Goal: Task Accomplishment & Management: Complete application form

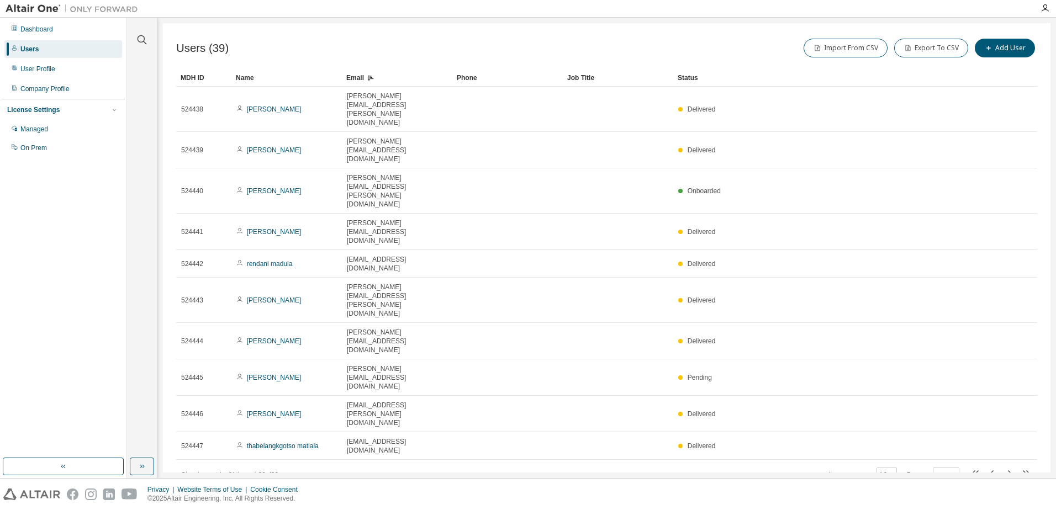
click at [358, 75] on div "Email" at bounding box center [397, 78] width 102 height 18
click at [994, 467] on icon "button" at bounding box center [992, 473] width 13 height 13
type input "*"
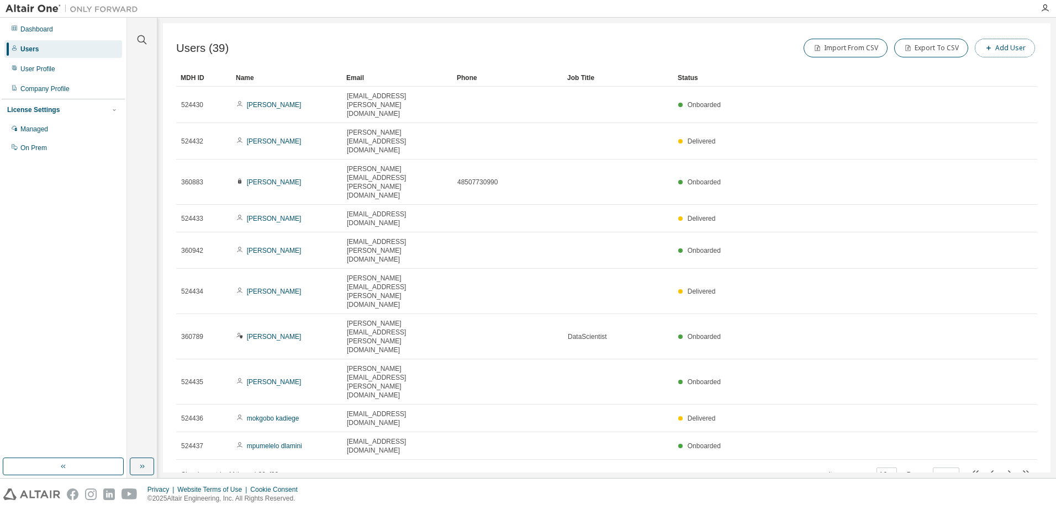
click at [1016, 45] on button "Add User" at bounding box center [1005, 48] width 60 height 19
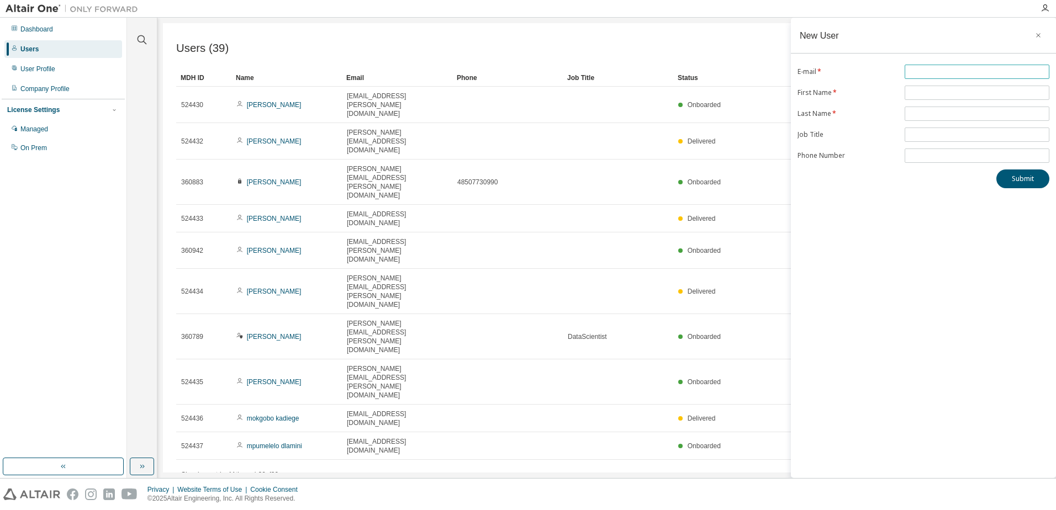
click at [930, 73] on input "text" at bounding box center [977, 71] width 139 height 9
paste input "**********"
type input "**********"
click at [870, 178] on div "Submit" at bounding box center [924, 179] width 252 height 19
click at [945, 86] on span at bounding box center [977, 93] width 145 height 14
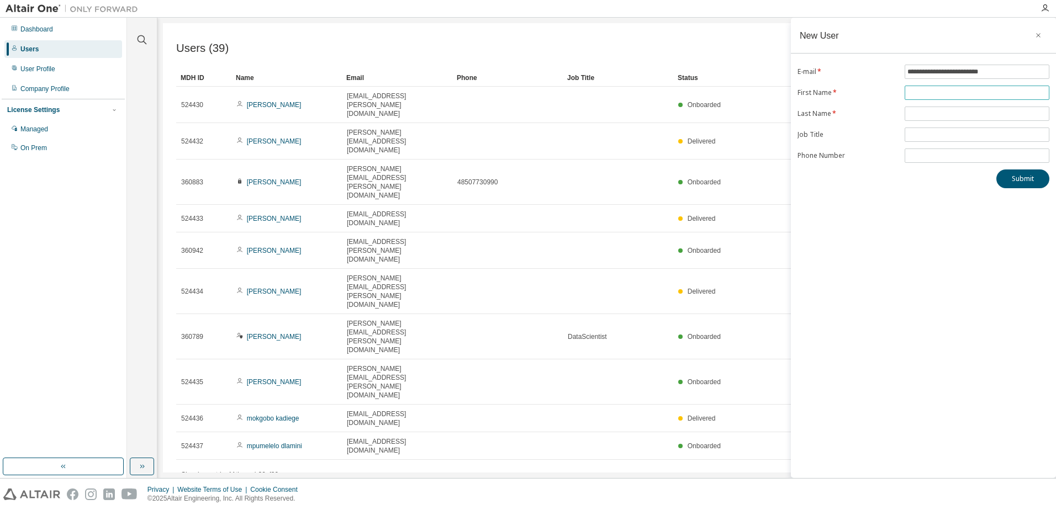
click at [945, 91] on input "text" at bounding box center [977, 92] width 139 height 9
paste input "*********"
type input "*********"
click at [943, 112] on input "text" at bounding box center [977, 113] width 139 height 9
paste input "******"
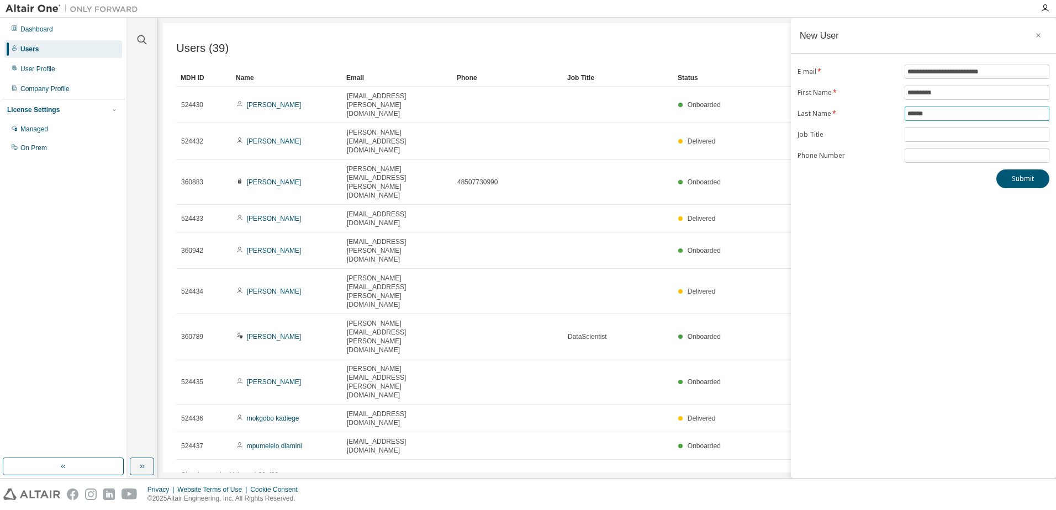
type input "******"
click at [852, 209] on div "**********" at bounding box center [923, 248] width 265 height 461
click at [1019, 178] on button "Submit" at bounding box center [1022, 179] width 53 height 19
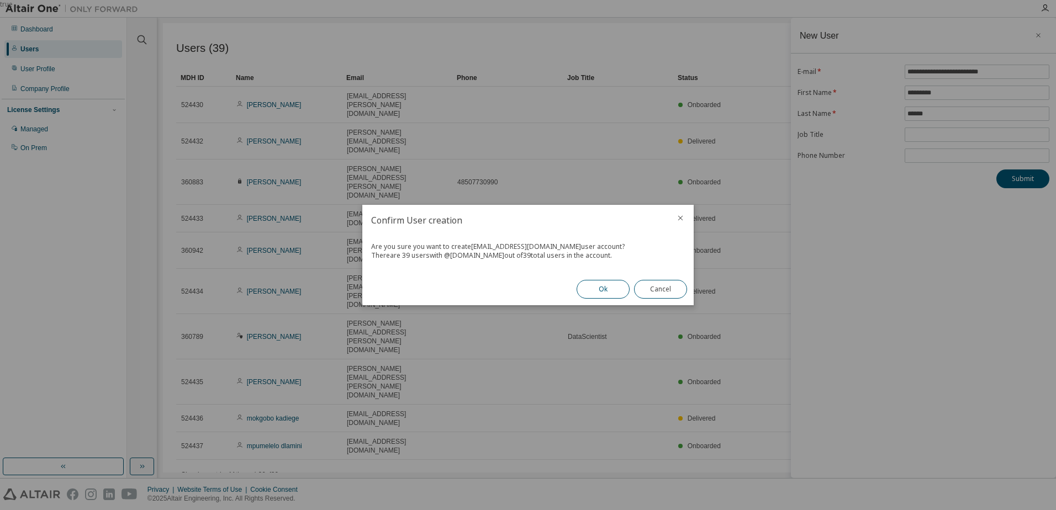
click at [604, 289] on button "Ok" at bounding box center [603, 289] width 53 height 19
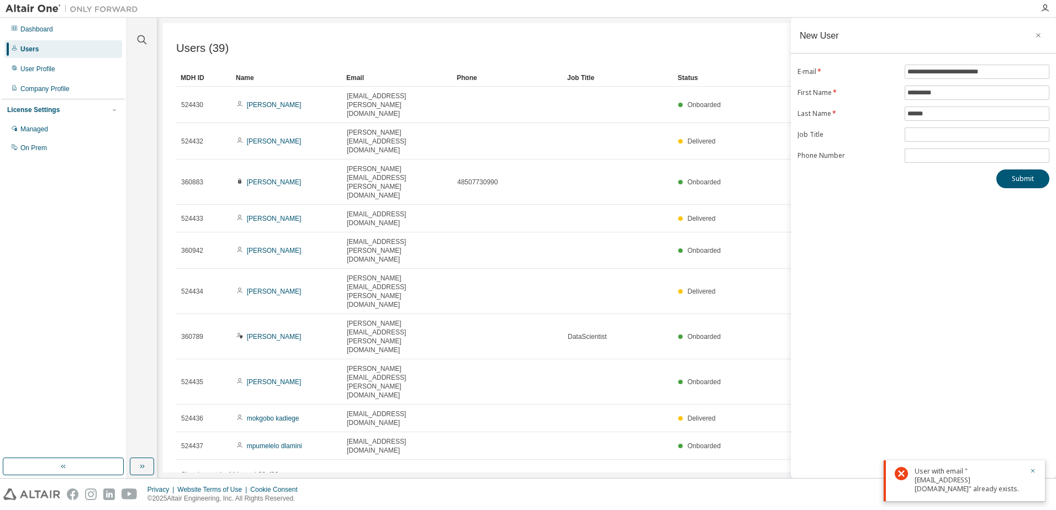
click at [359, 78] on div "Email" at bounding box center [397, 78] width 102 height 18
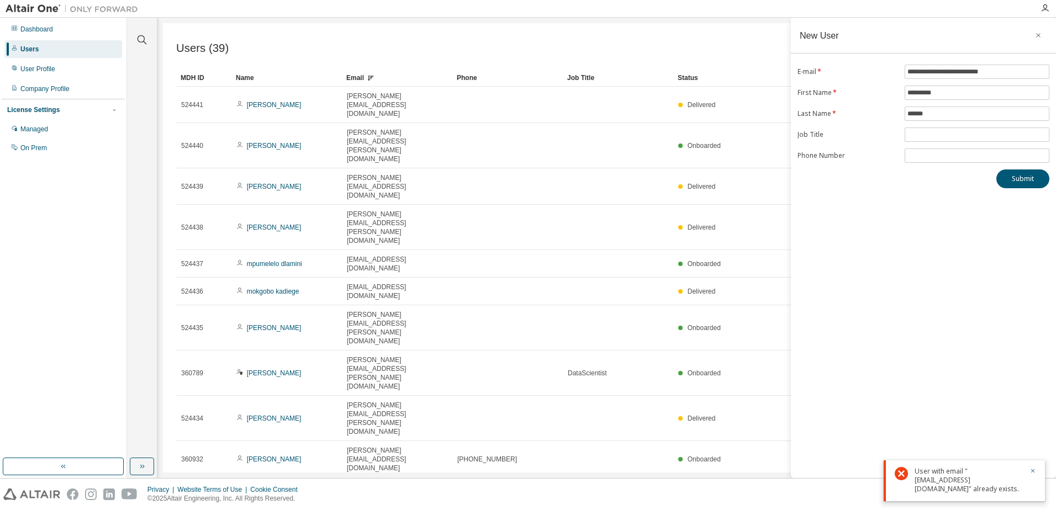
click at [356, 76] on div "Email" at bounding box center [397, 78] width 102 height 18
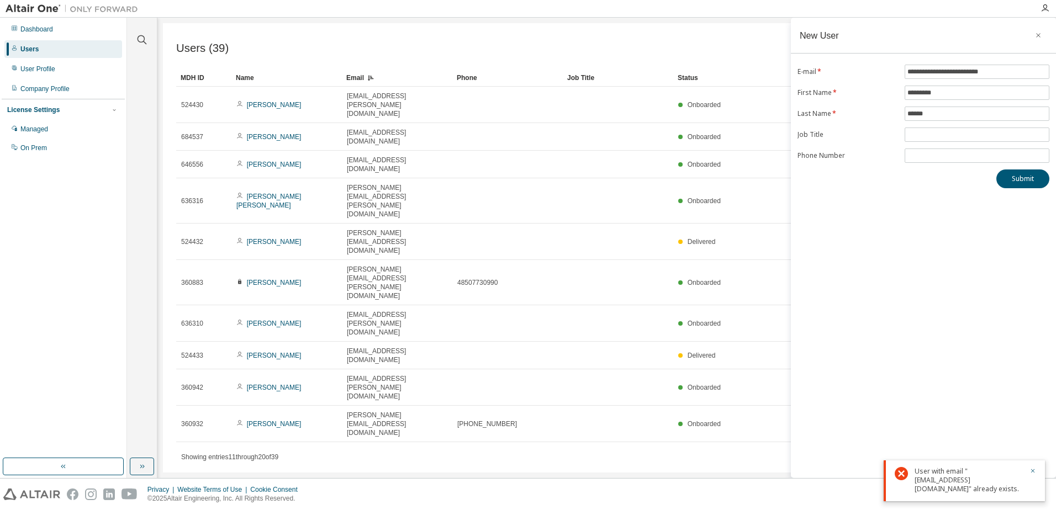
click at [356, 74] on div "Email" at bounding box center [397, 78] width 102 height 18
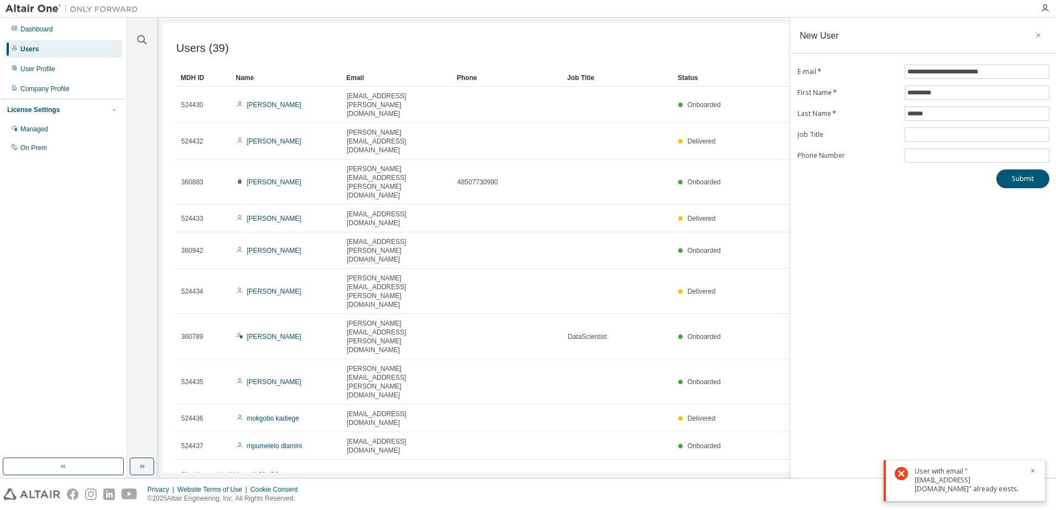
click at [352, 75] on div "Email" at bounding box center [397, 78] width 102 height 18
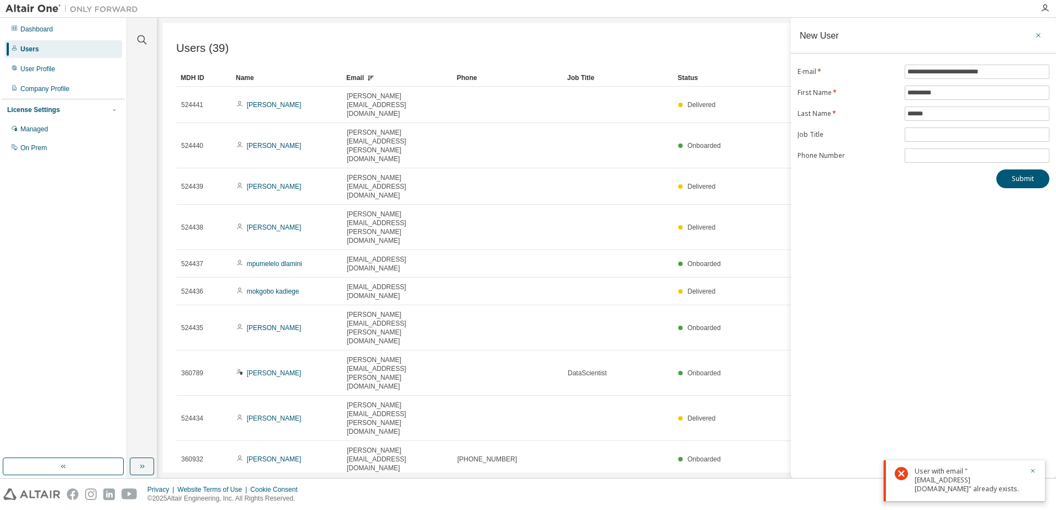
click at [1040, 34] on icon "button" at bounding box center [1039, 35] width 8 height 9
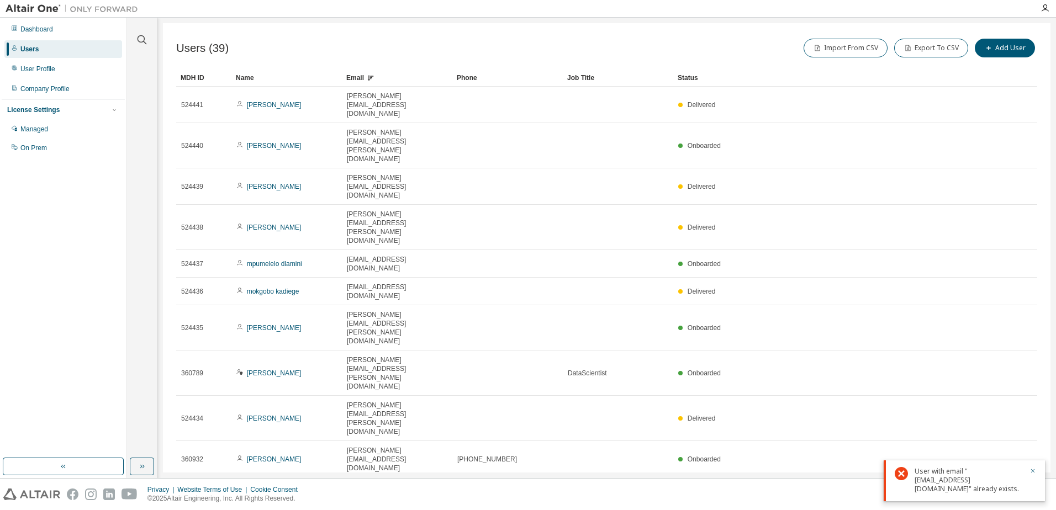
click at [990, 488] on icon "button" at bounding box center [991, 491] width 3 height 6
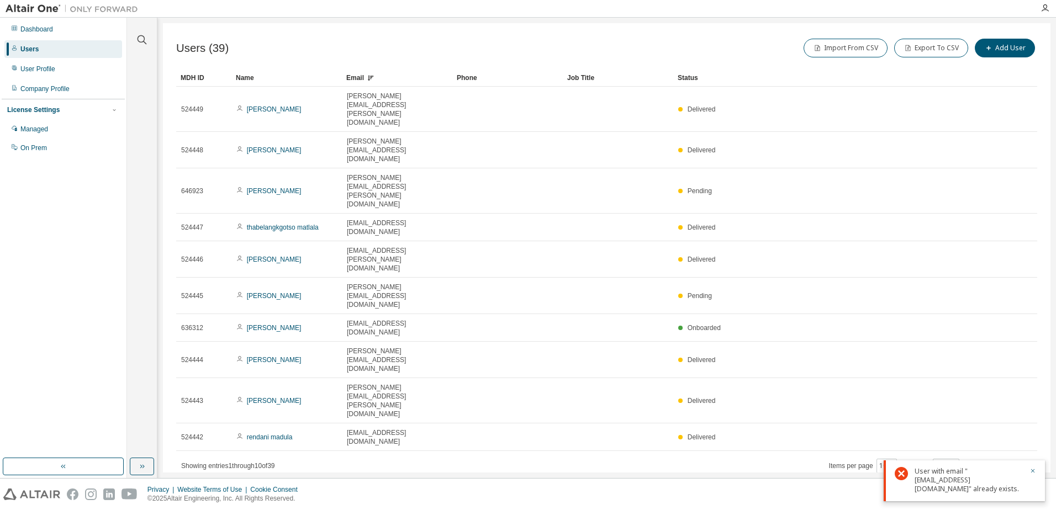
click at [1008, 458] on icon "button" at bounding box center [1009, 464] width 13 height 13
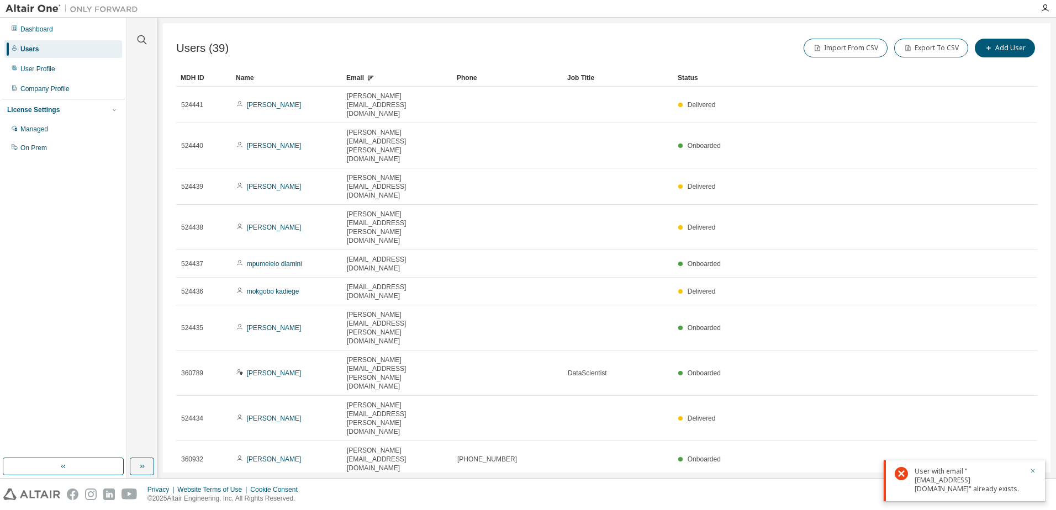
click at [1008, 484] on icon "button" at bounding box center [1009, 490] width 13 height 13
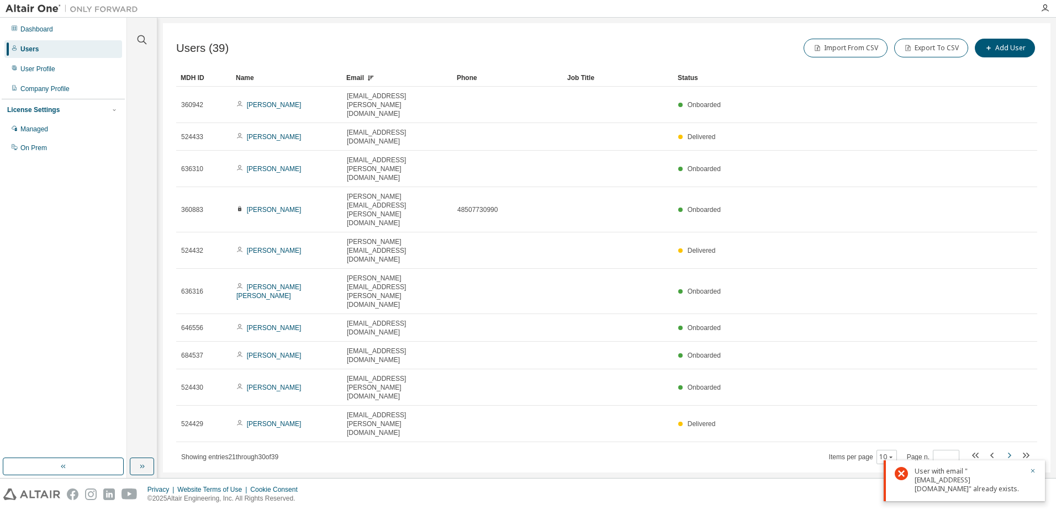
click at [1010, 453] on icon "button" at bounding box center [1009, 456] width 3 height 6
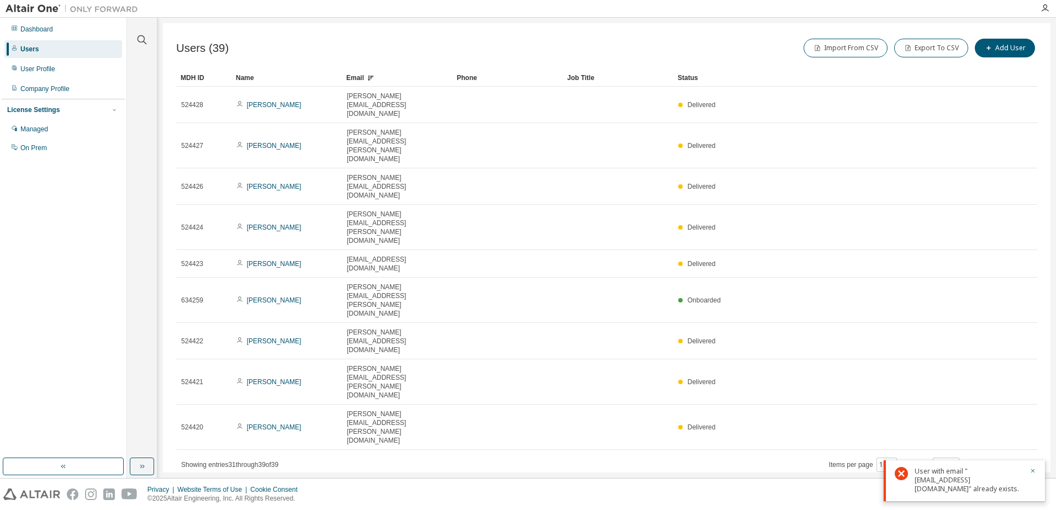
click at [354, 76] on div "Email" at bounding box center [397, 78] width 102 height 18
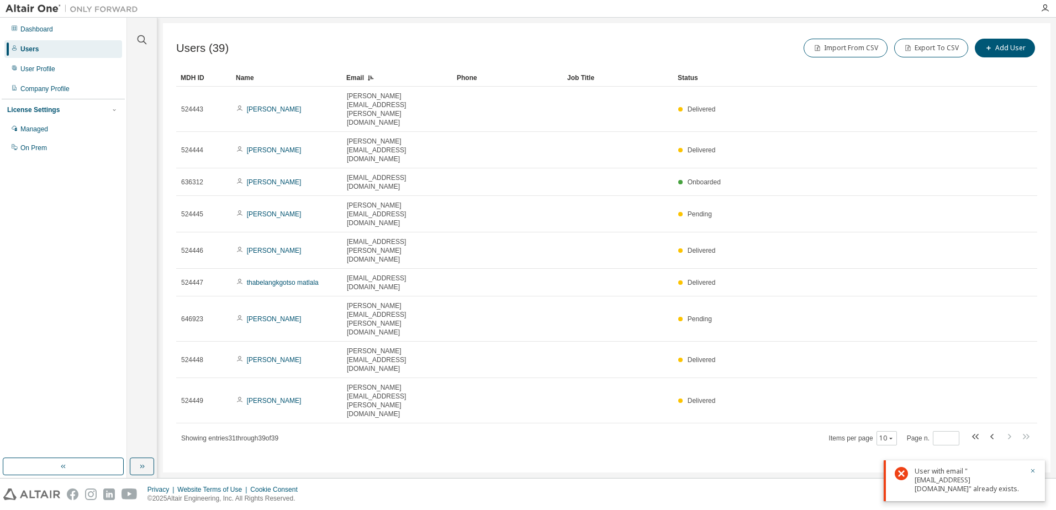
click at [354, 76] on div "Email" at bounding box center [397, 78] width 102 height 18
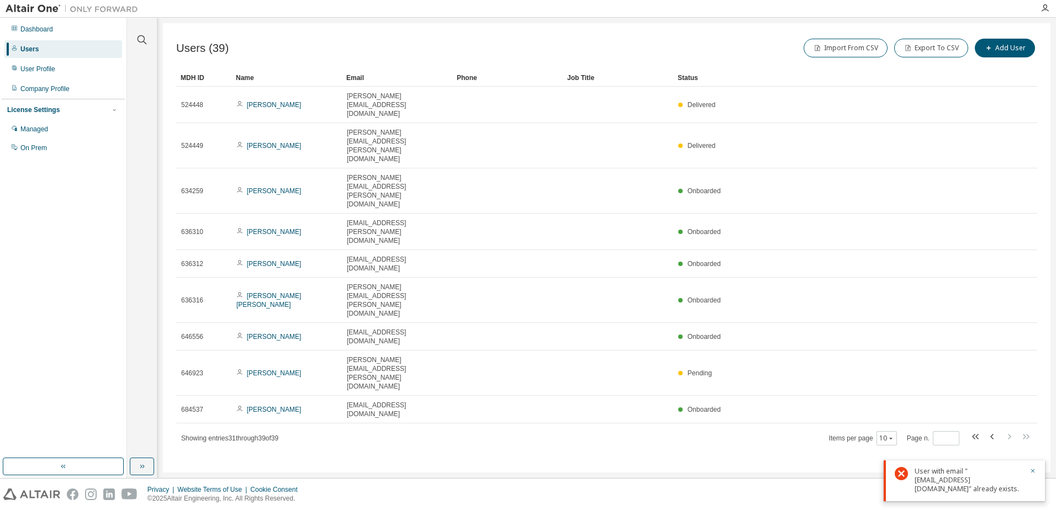
click at [356, 78] on div "Email" at bounding box center [397, 78] width 102 height 18
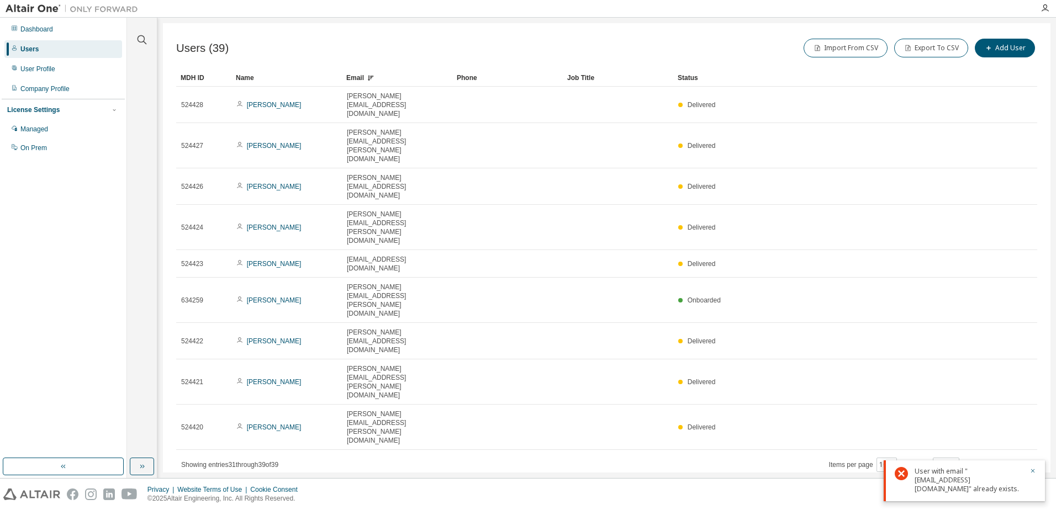
click at [356, 79] on div "Email" at bounding box center [397, 78] width 102 height 18
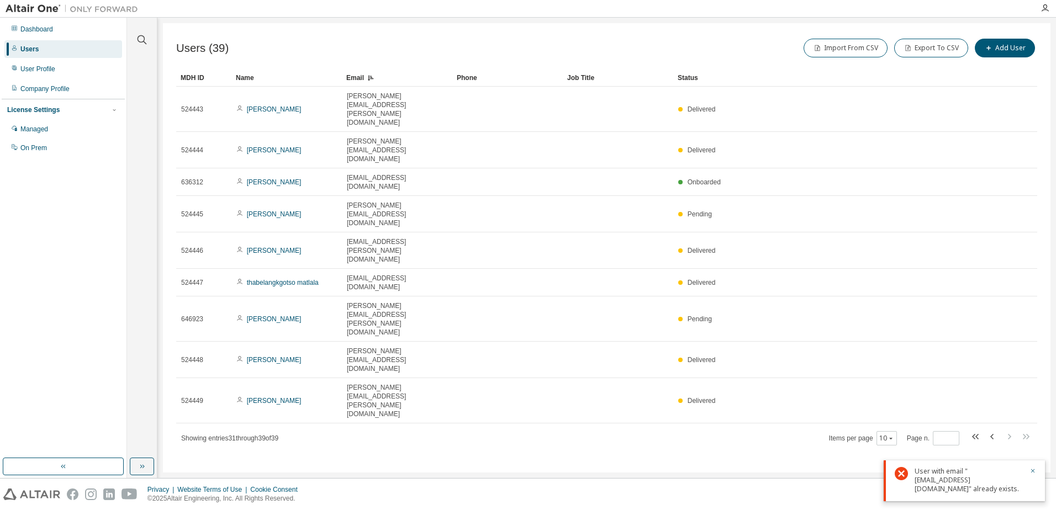
click at [356, 79] on div "Email" at bounding box center [397, 78] width 102 height 18
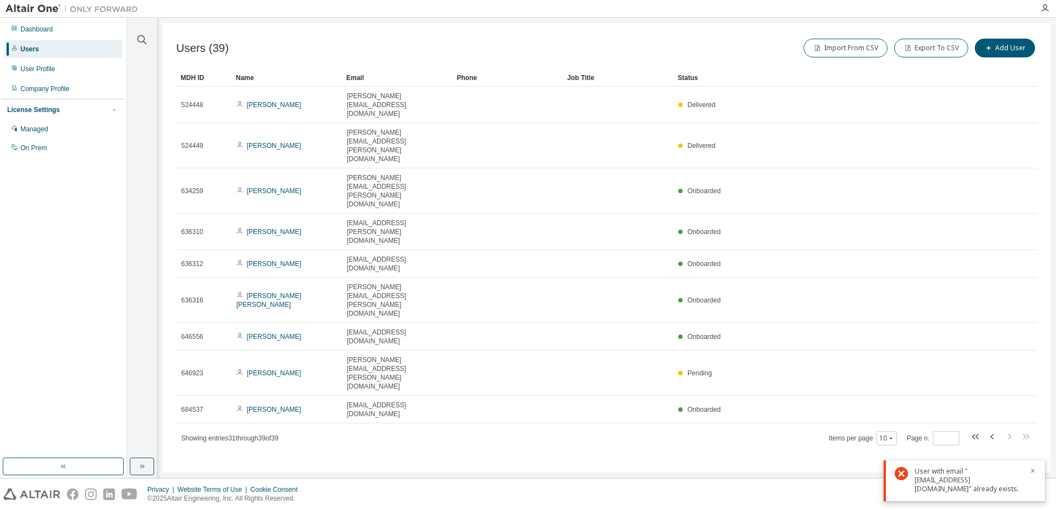
click at [355, 75] on div "Email" at bounding box center [397, 78] width 102 height 18
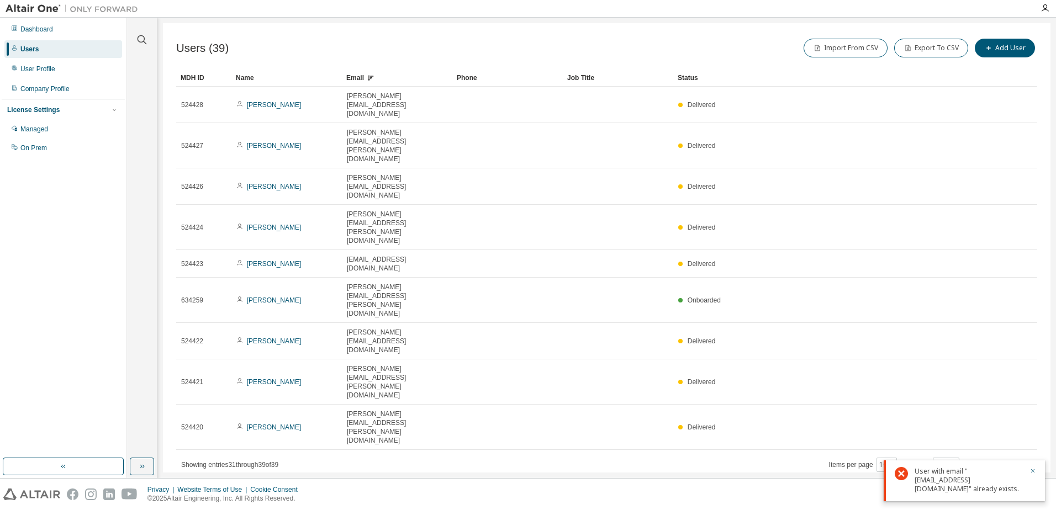
click at [991, 461] on icon "button" at bounding box center [991, 464] width 3 height 6
type input "*"
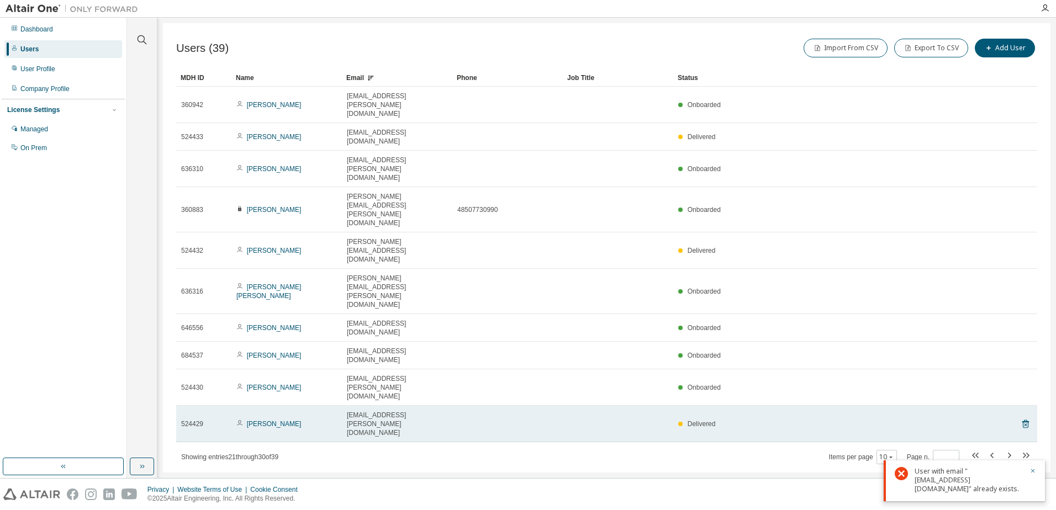
click at [992, 406] on tr "524429 hermien vandermerwe hermien.vandermerwe@sappi.com Delivered" at bounding box center [606, 424] width 861 height 36
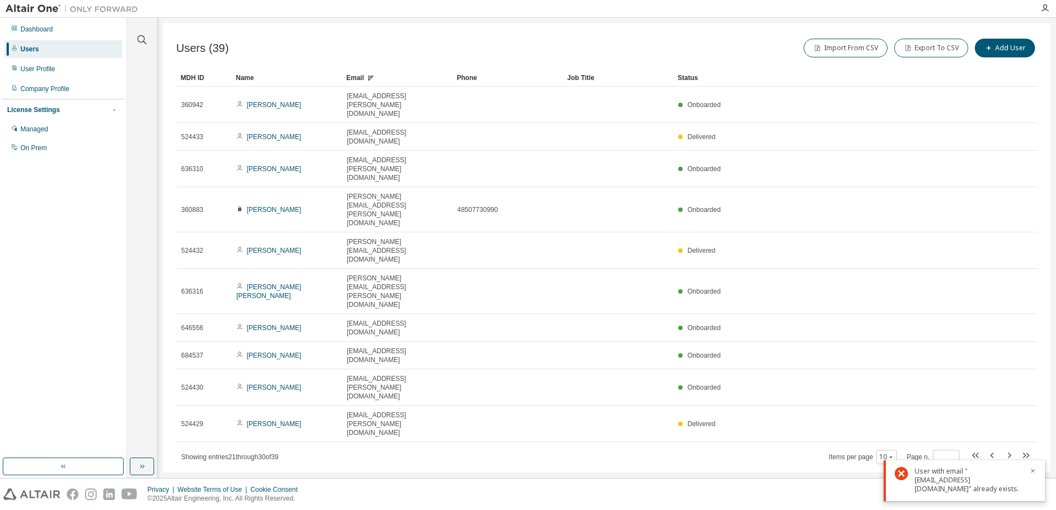
click at [358, 73] on div "Email" at bounding box center [397, 78] width 102 height 18
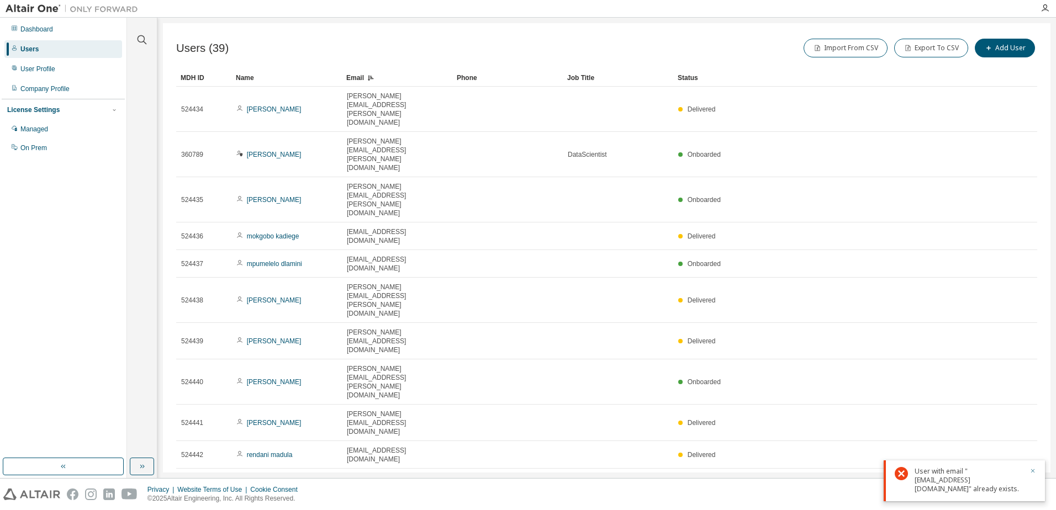
click at [1032, 471] on icon "button" at bounding box center [1033, 471] width 7 height 7
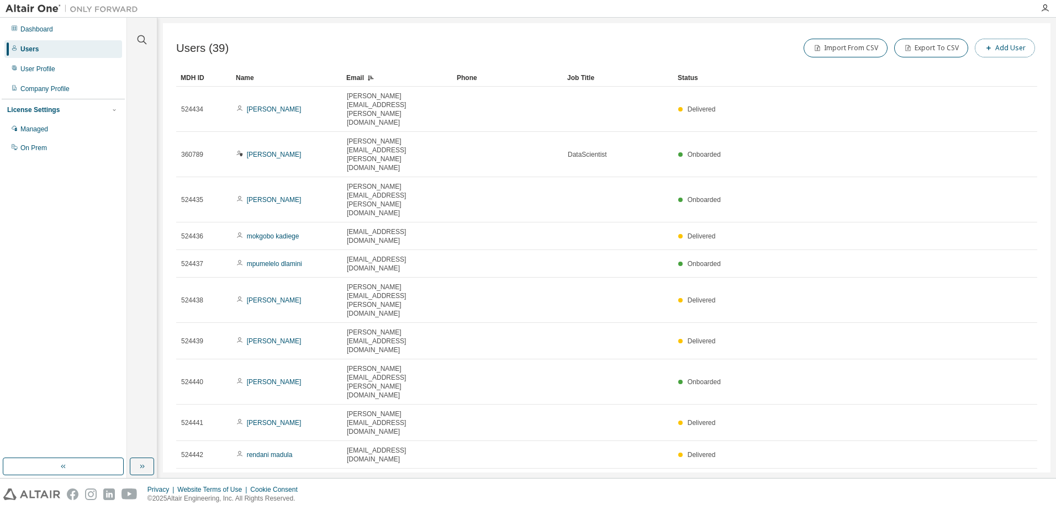
click at [1016, 46] on button "Add User" at bounding box center [1005, 48] width 60 height 19
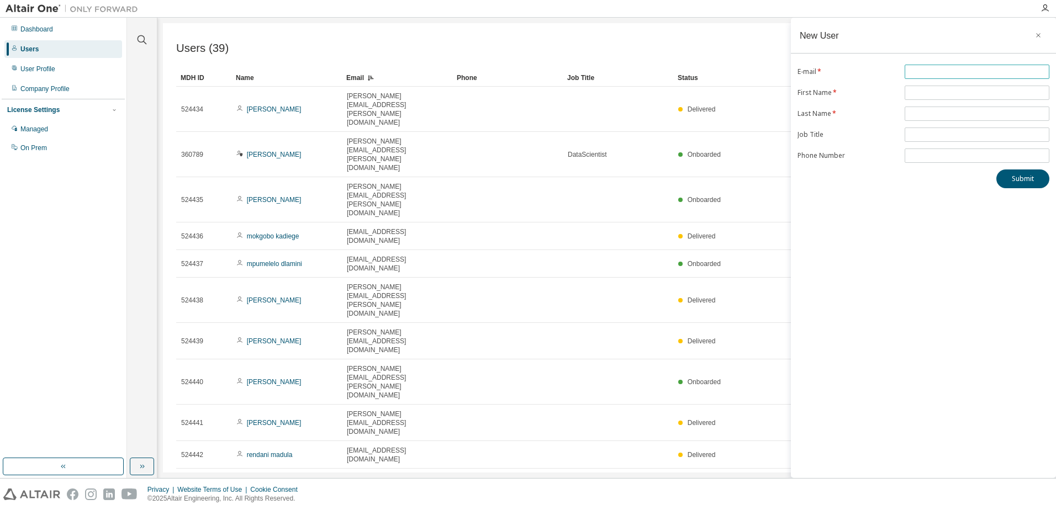
click at [930, 73] on input "text" at bounding box center [977, 71] width 139 height 9
type input "**********"
type input "*********"
type input "******"
click at [1027, 178] on button "Submit" at bounding box center [1022, 179] width 53 height 19
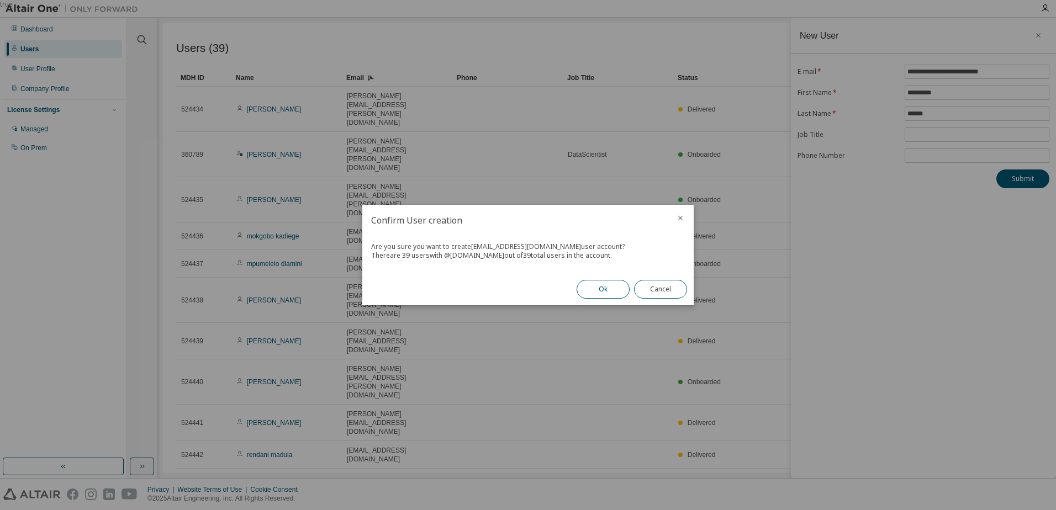
click at [597, 287] on button "Ok" at bounding box center [603, 289] width 53 height 19
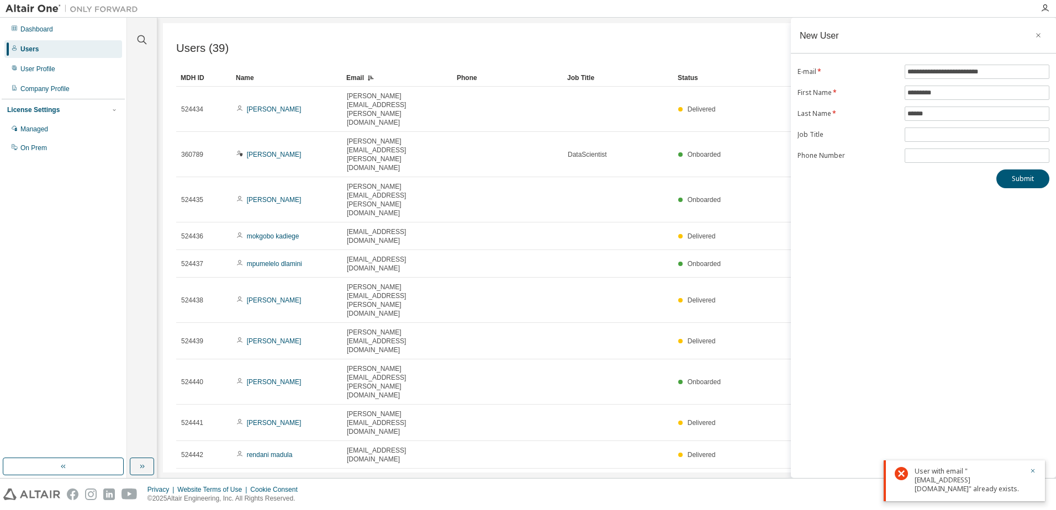
click at [953, 482] on div "User with email "malwandla.hanabe@sappi.com" already exists." at bounding box center [969, 480] width 108 height 27
click at [415, 359] on div "Users (39) Import From CSV Export To CSV Add User Clear Load Save Save As Field…" at bounding box center [607, 248] width 888 height 450
click at [41, 90] on div "Company Profile" at bounding box center [44, 89] width 49 height 9
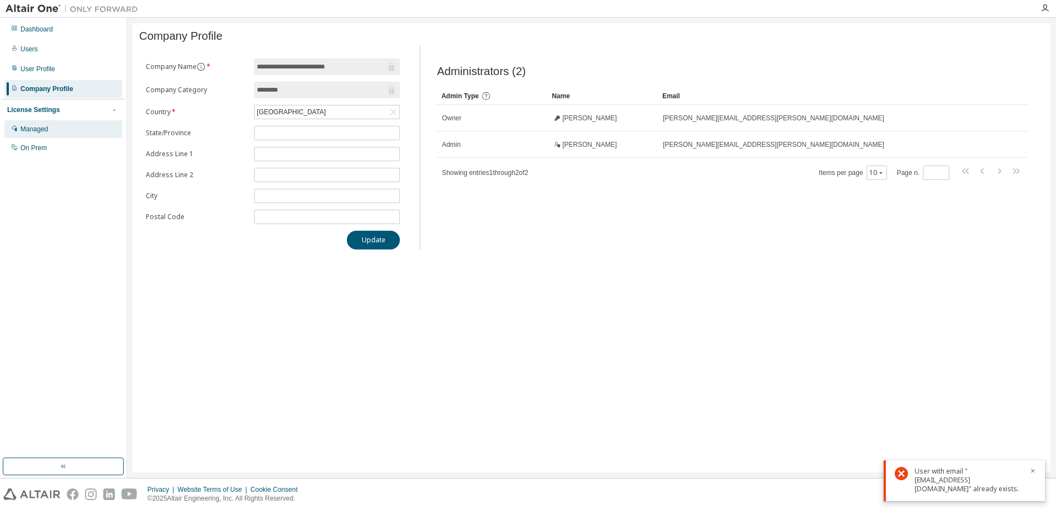
click at [45, 127] on div "Managed" at bounding box center [34, 129] width 28 height 9
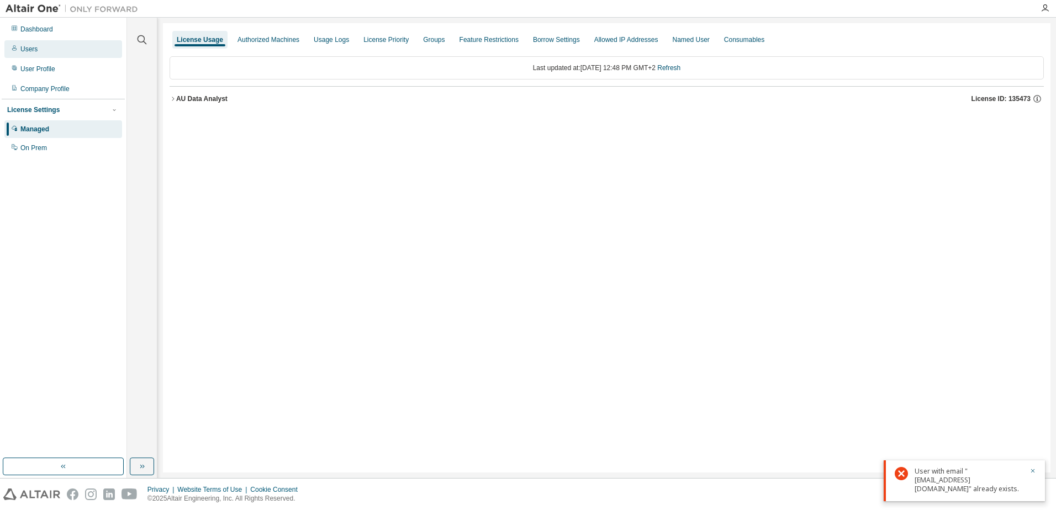
click at [35, 51] on div "Users" at bounding box center [28, 49] width 17 height 9
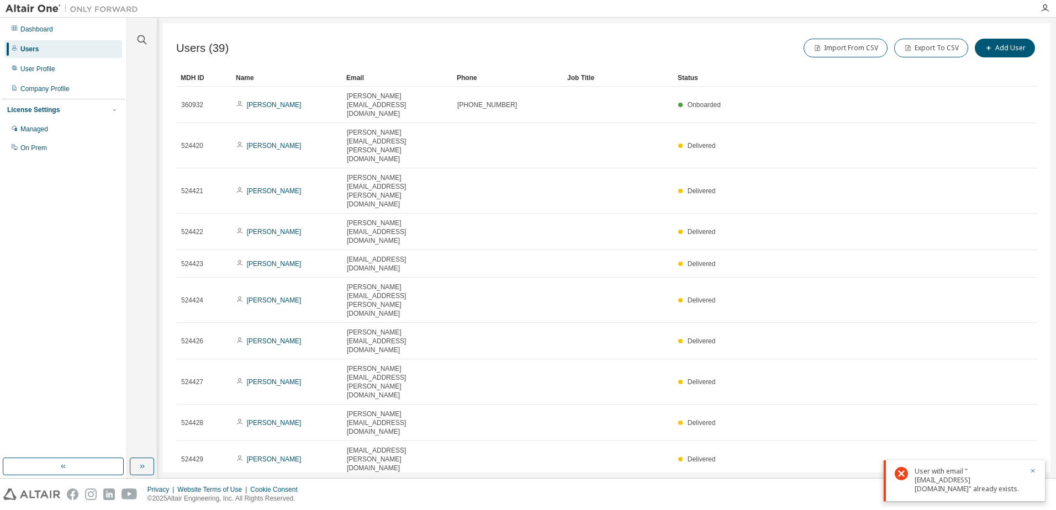
click at [358, 77] on div "Email" at bounding box center [397, 78] width 102 height 18
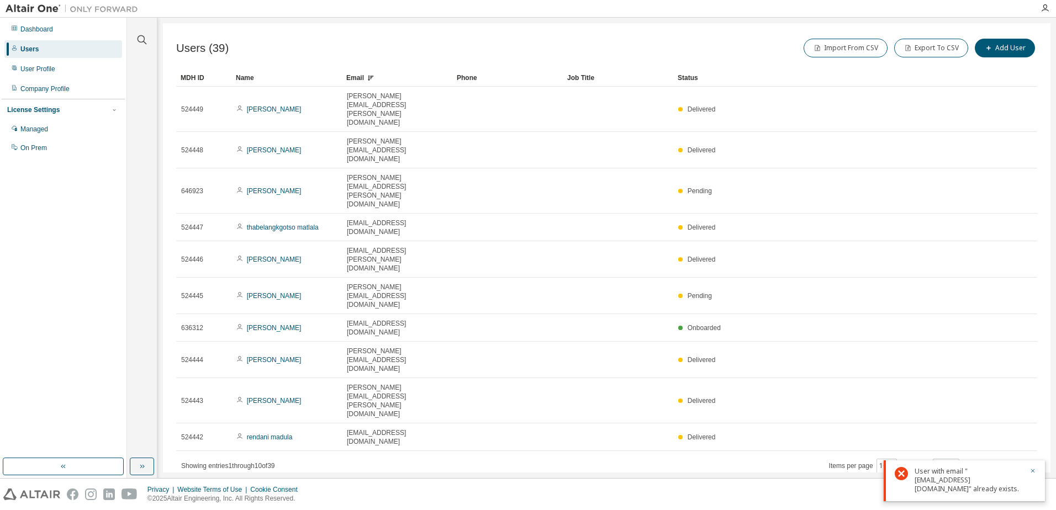
click at [1010, 462] on icon "button" at bounding box center [1009, 465] width 3 height 6
type input "*"
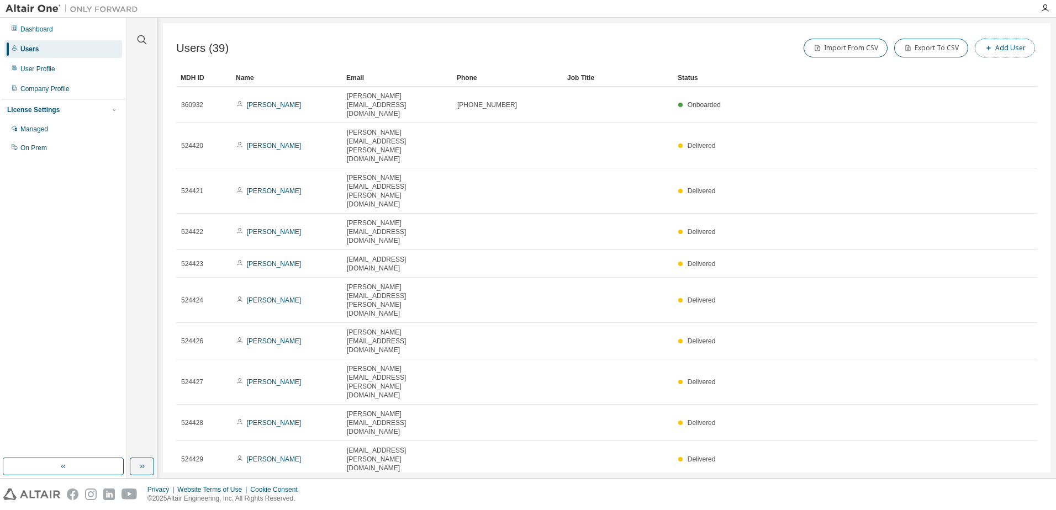
click at [1014, 50] on button "Add User" at bounding box center [1005, 48] width 60 height 19
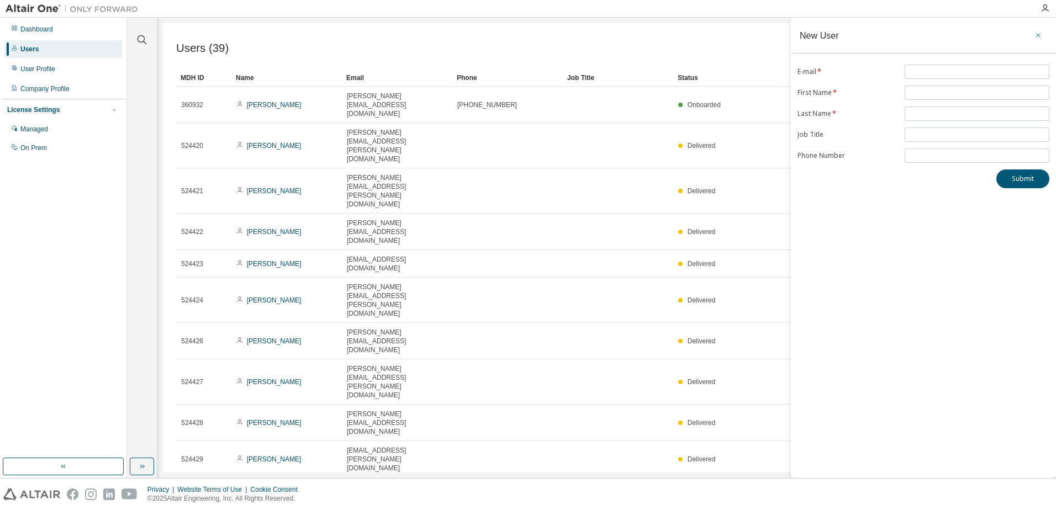
click at [1041, 34] on icon "button" at bounding box center [1039, 35] width 8 height 9
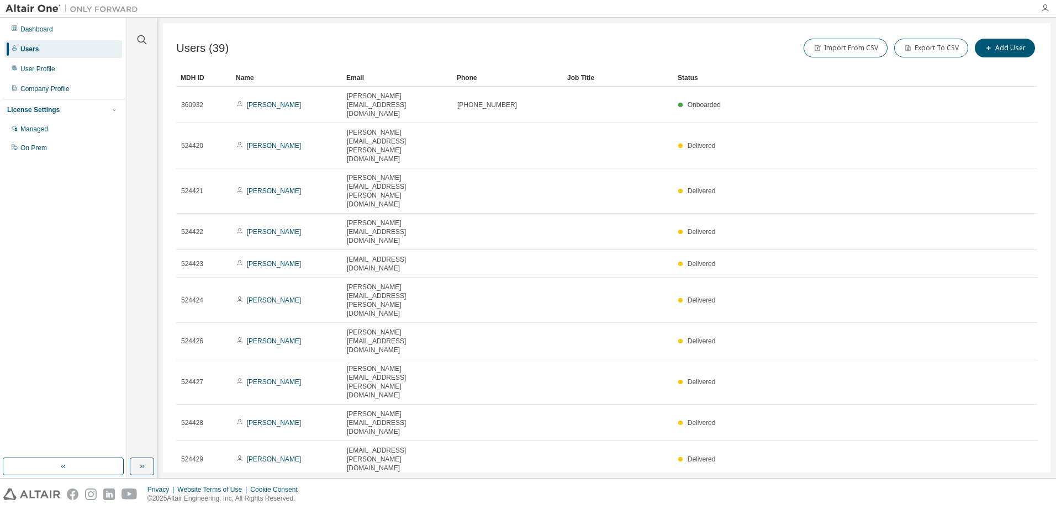
click at [1047, 9] on icon "button" at bounding box center [1045, 8] width 9 height 9
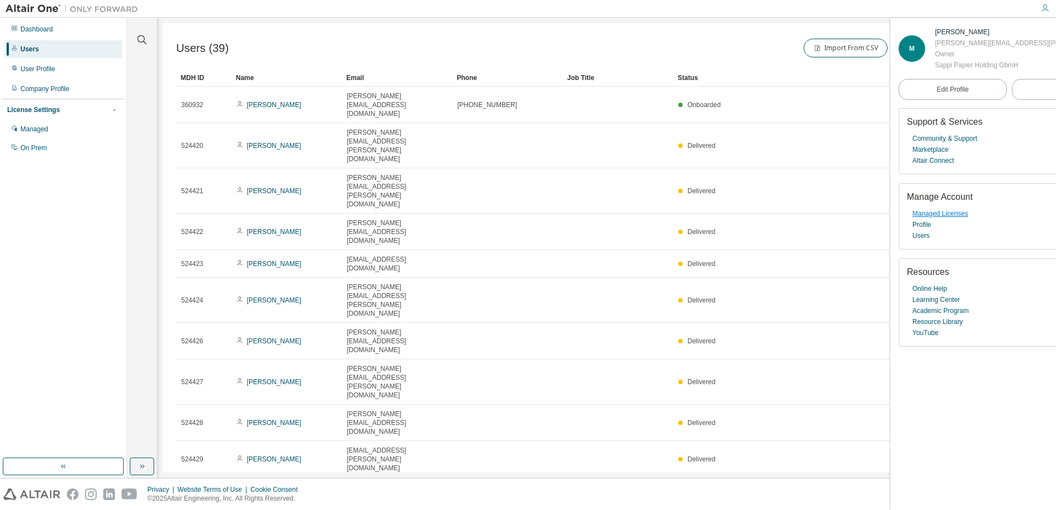
click at [954, 214] on link "Managed Licenses" at bounding box center [940, 213] width 56 height 11
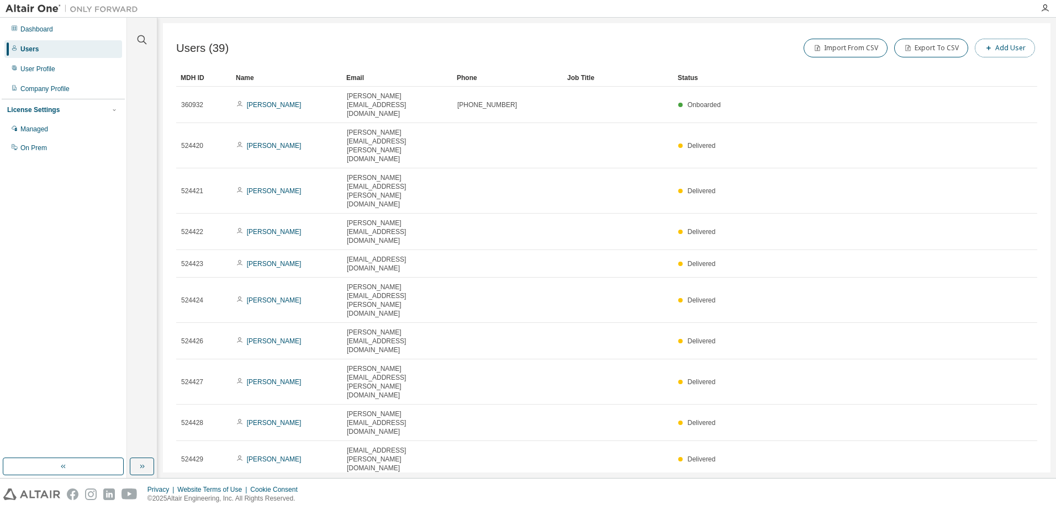
click at [999, 45] on button "Add User" at bounding box center [1005, 48] width 60 height 19
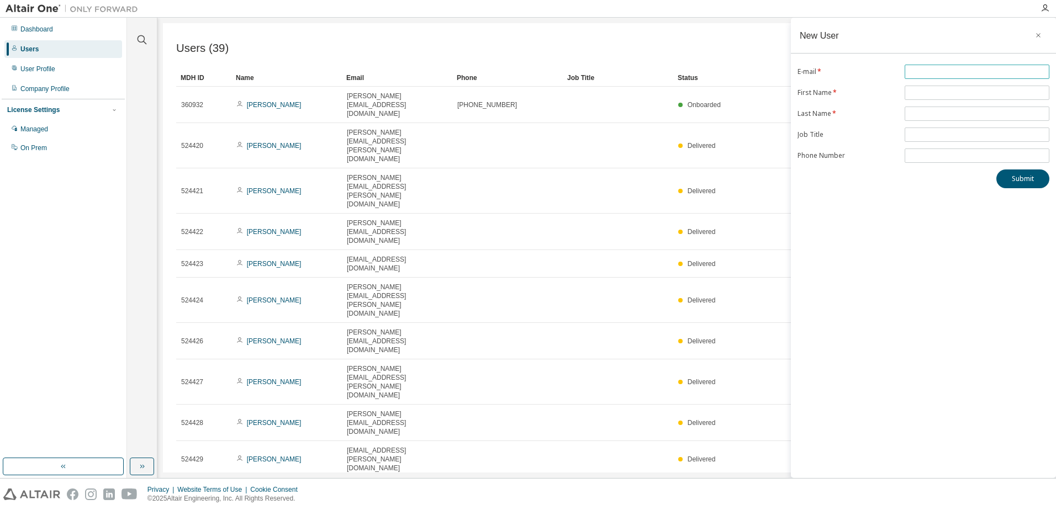
click at [916, 69] on input "text" at bounding box center [977, 71] width 139 height 9
type input "**********"
type input "*********"
type input "******"
click at [1021, 179] on button "Submit" at bounding box center [1022, 179] width 53 height 19
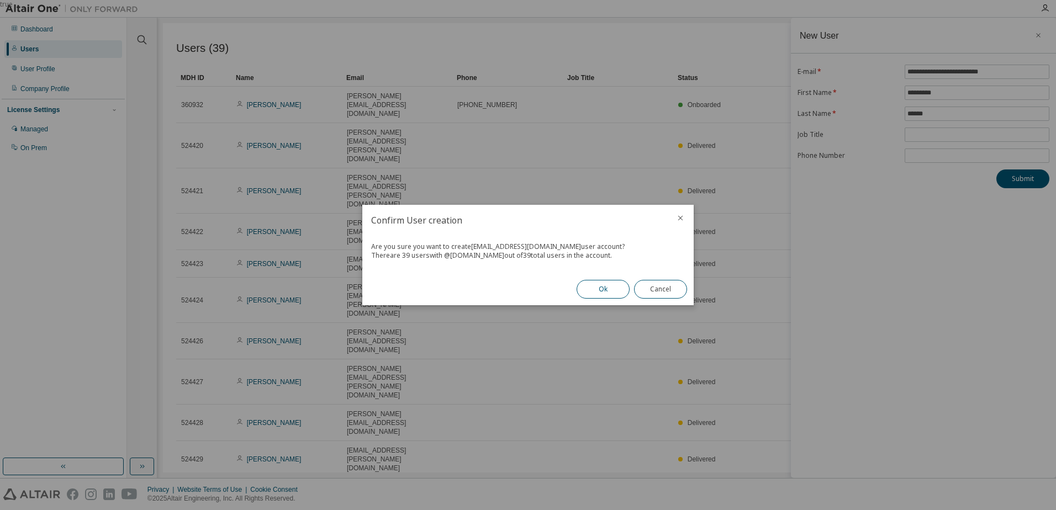
click at [610, 288] on button "Ok" at bounding box center [603, 289] width 53 height 19
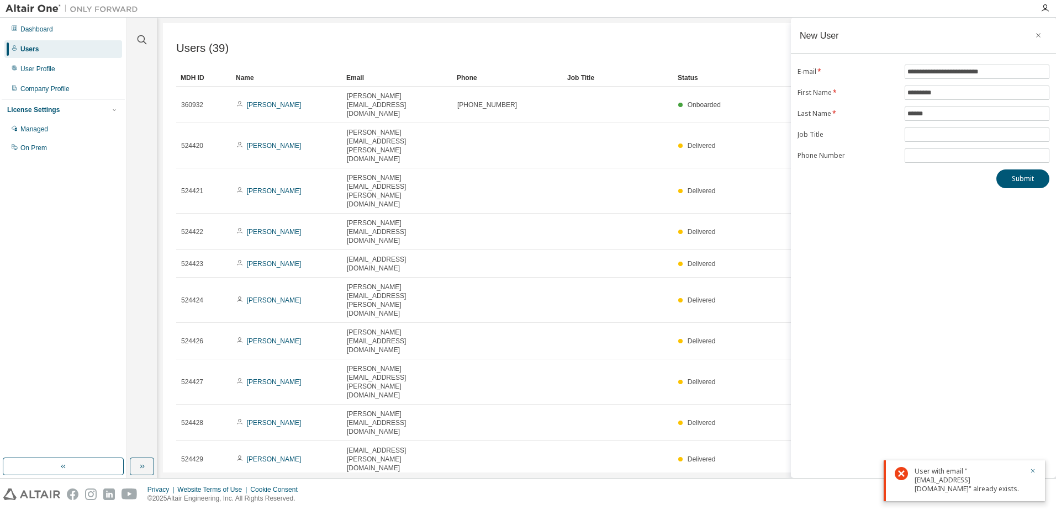
click at [354, 81] on div "Email" at bounding box center [397, 78] width 102 height 18
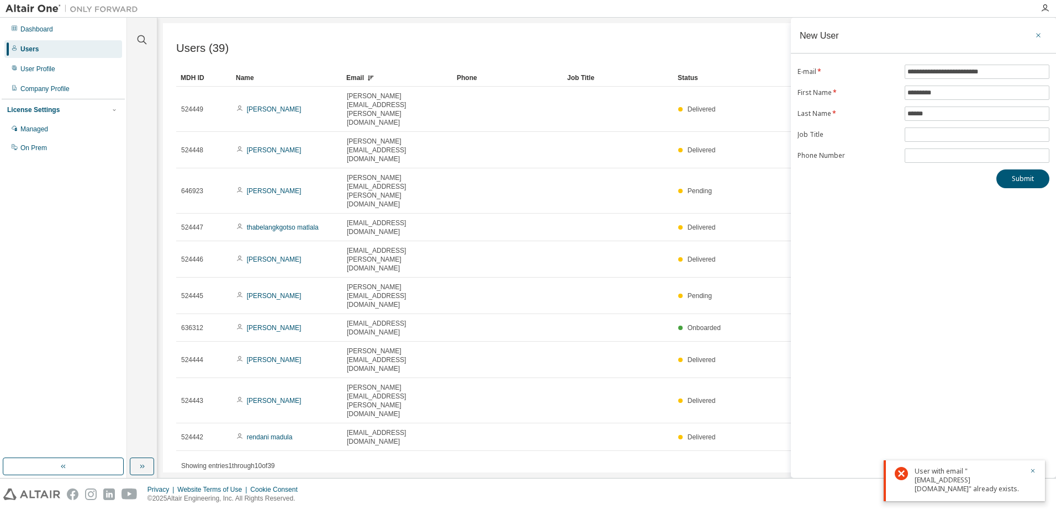
click at [1041, 31] on icon "button" at bounding box center [1039, 35] width 8 height 9
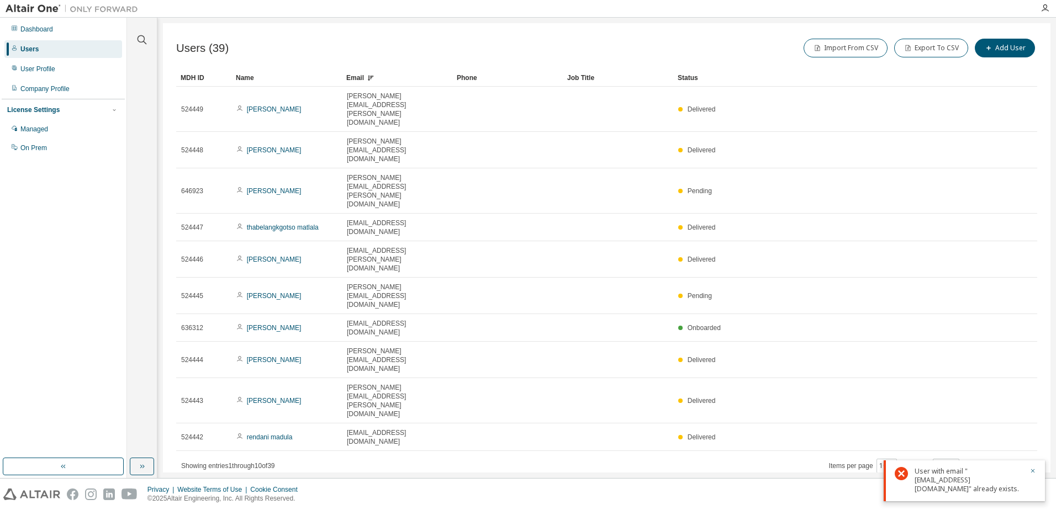
click at [1010, 462] on icon "button" at bounding box center [1009, 465] width 3 height 6
type input "*"
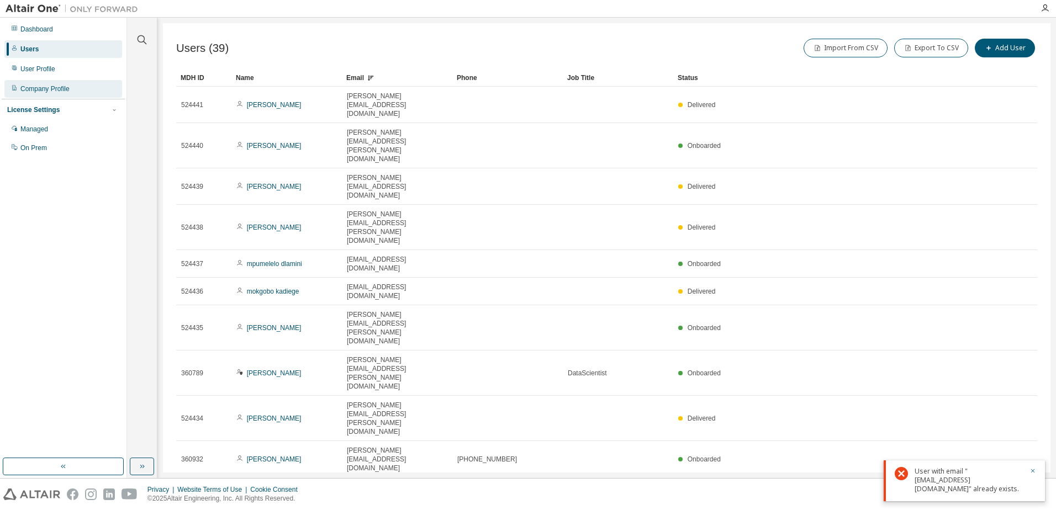
click at [46, 88] on div "Company Profile" at bounding box center [44, 89] width 49 height 9
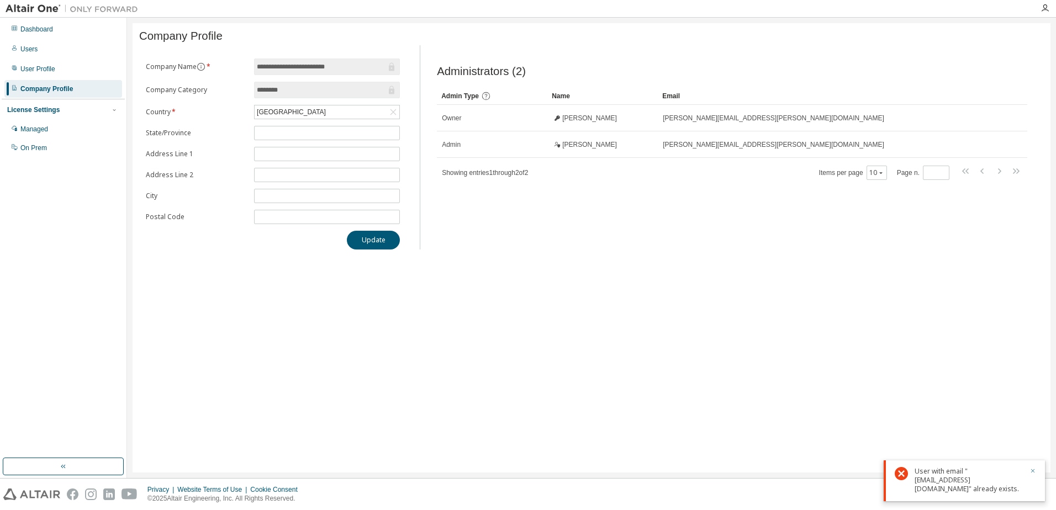
click at [1033, 471] on icon "button" at bounding box center [1033, 471] width 7 height 7
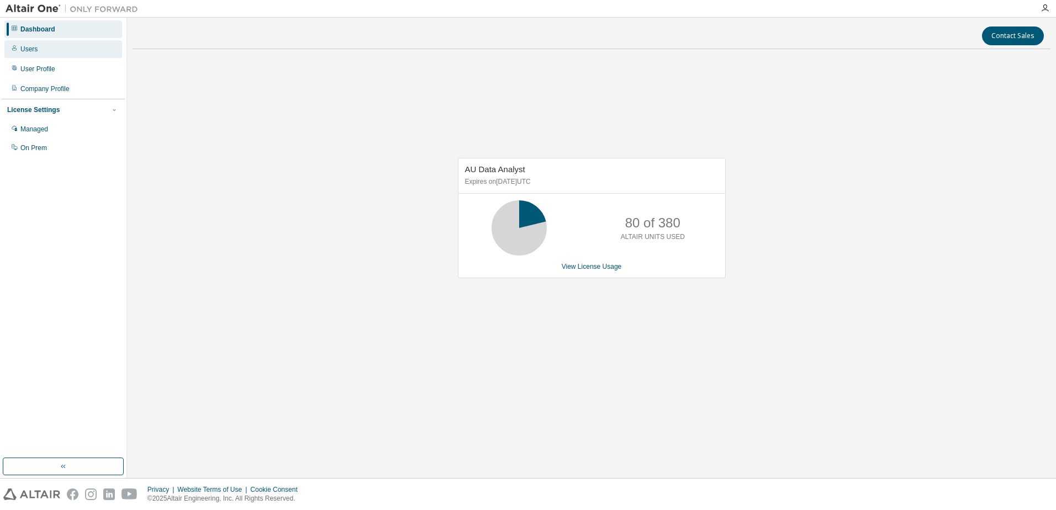
click at [32, 49] on div "Users" at bounding box center [28, 49] width 17 height 9
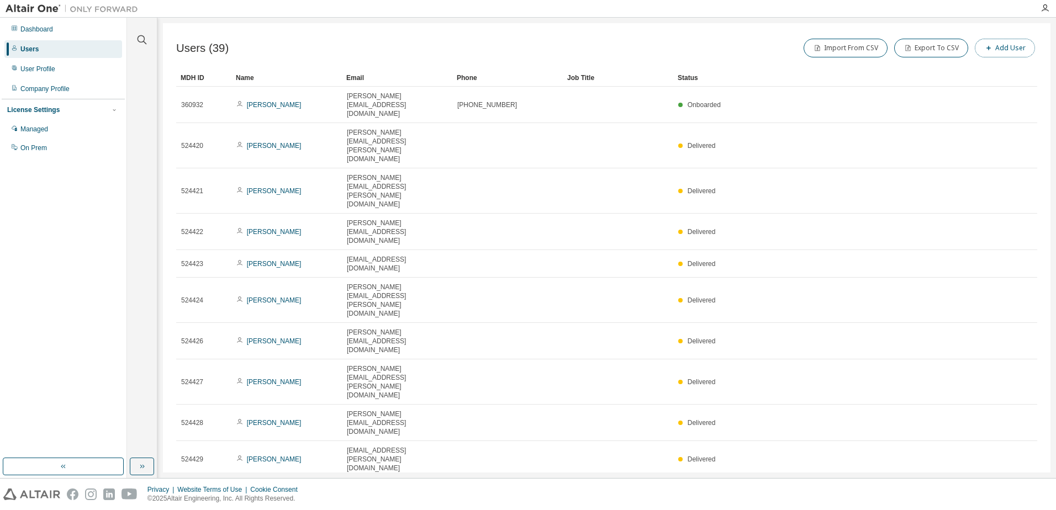
click at [1007, 48] on button "Add User" at bounding box center [1005, 48] width 60 height 19
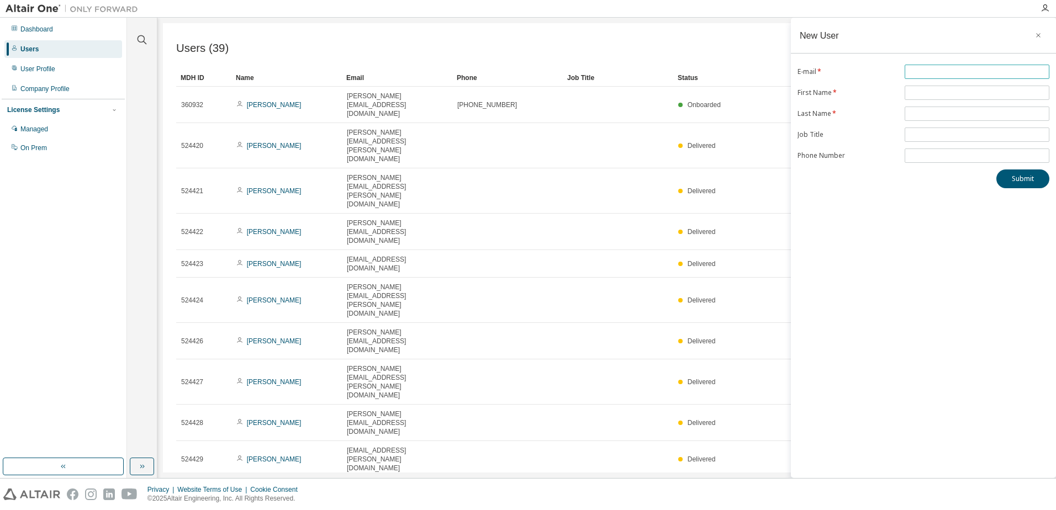
click at [921, 67] on input "text" at bounding box center [977, 71] width 139 height 9
type input "**********"
type input "*********"
type input "******"
click at [1019, 182] on button "Submit" at bounding box center [1022, 179] width 53 height 19
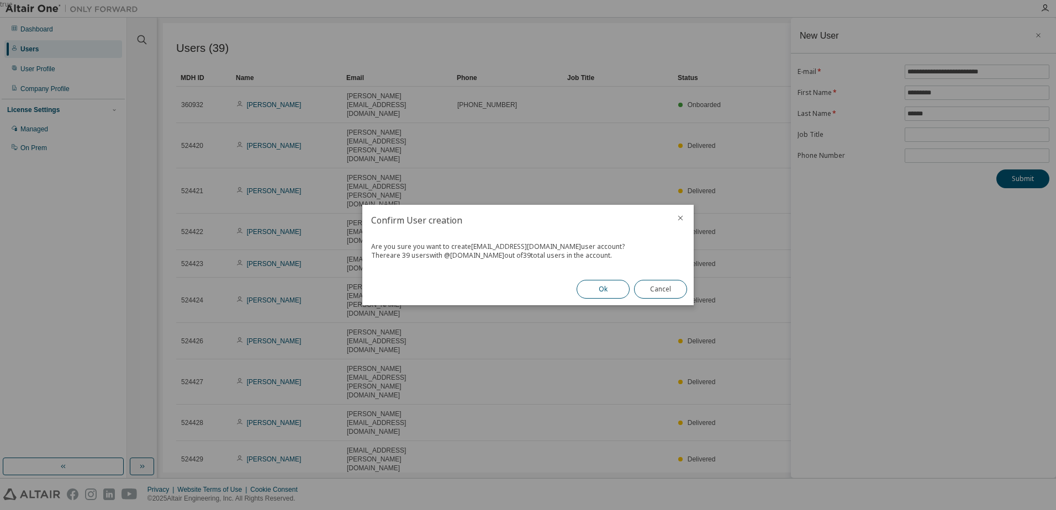
click at [605, 287] on button "Ok" at bounding box center [603, 289] width 53 height 19
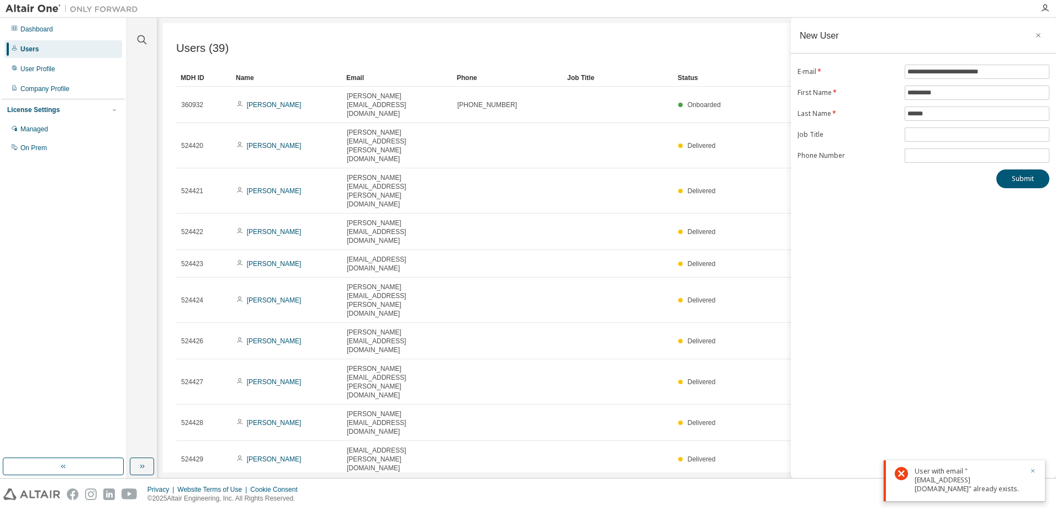
click at [1033, 471] on icon "button" at bounding box center [1033, 471] width 4 height 4
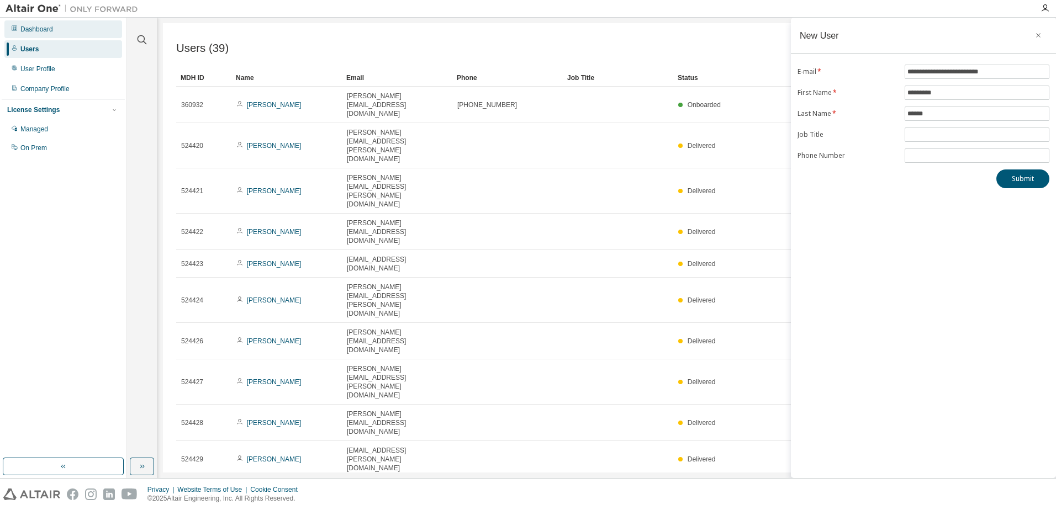
click at [45, 27] on div "Dashboard" at bounding box center [36, 29] width 33 height 9
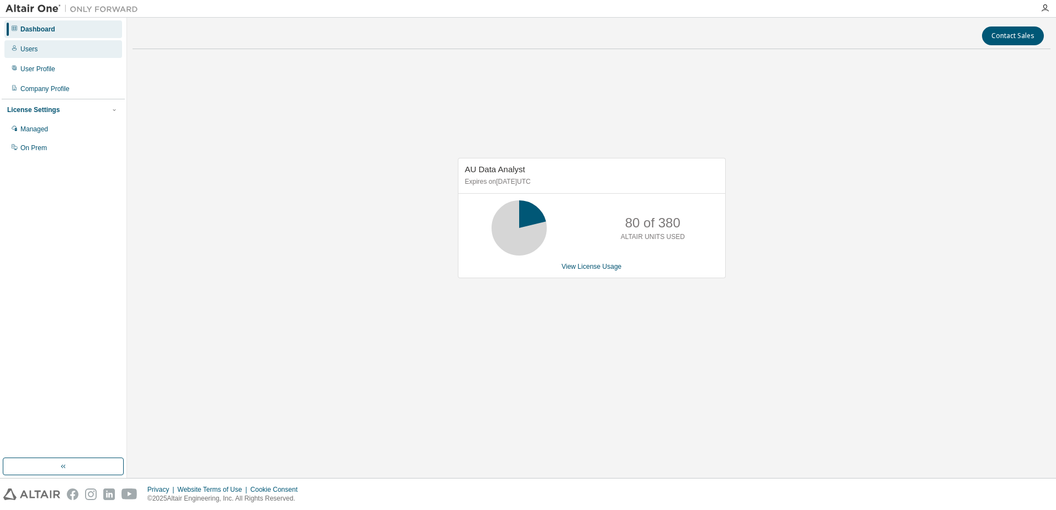
click at [27, 52] on div "Users" at bounding box center [28, 49] width 17 height 9
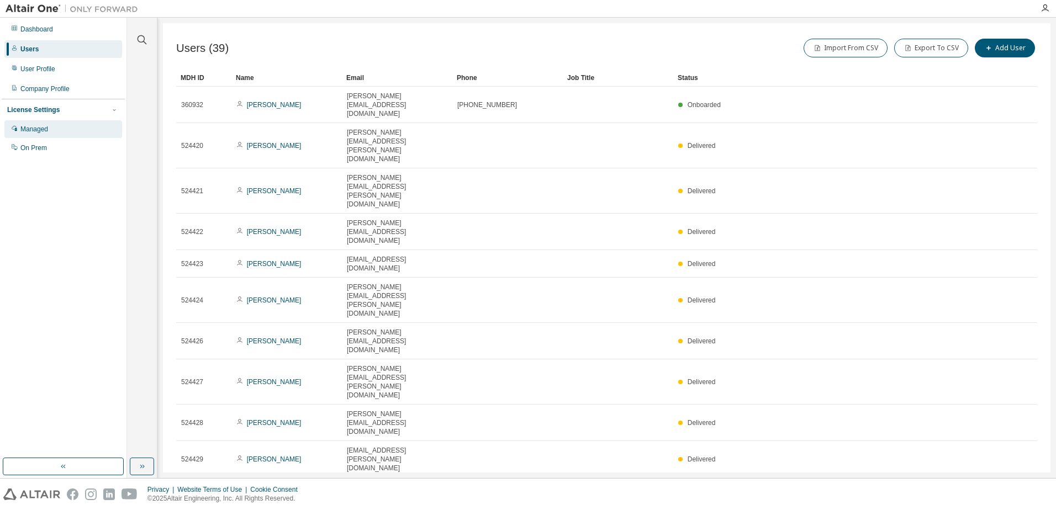
click at [37, 134] on div "Managed" at bounding box center [34, 129] width 28 height 9
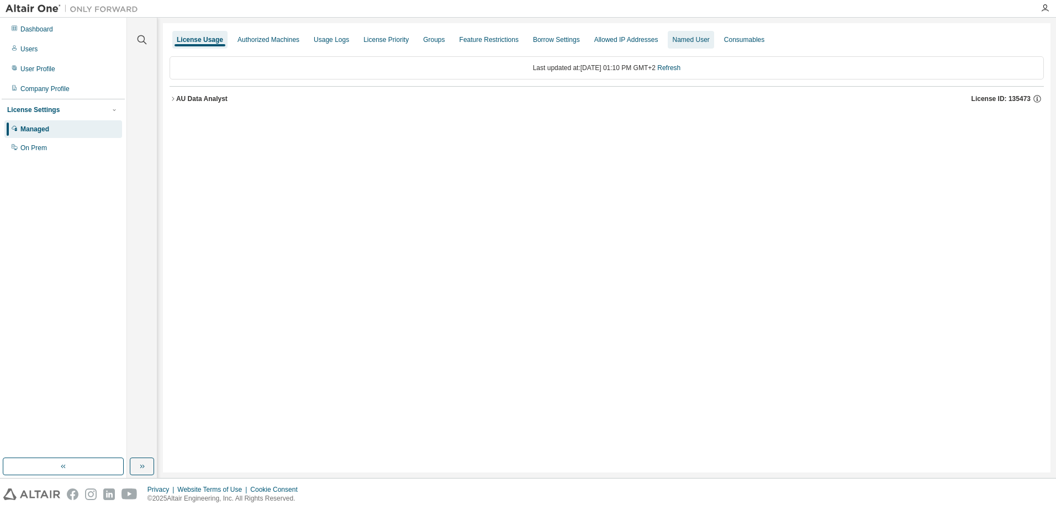
click at [688, 41] on div "Named User" at bounding box center [690, 39] width 37 height 9
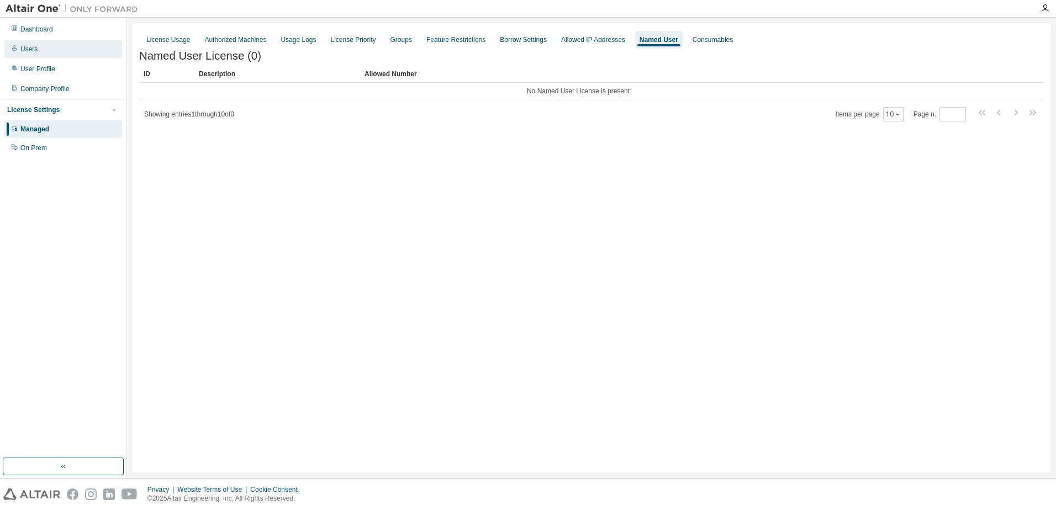
click at [30, 45] on div "Users" at bounding box center [28, 49] width 17 height 9
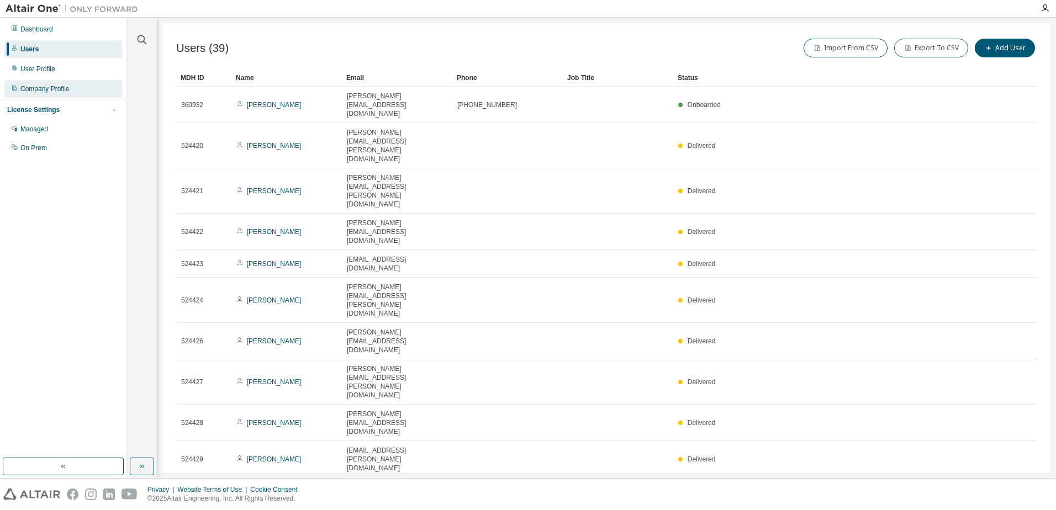
click at [39, 89] on div "Company Profile" at bounding box center [44, 89] width 49 height 9
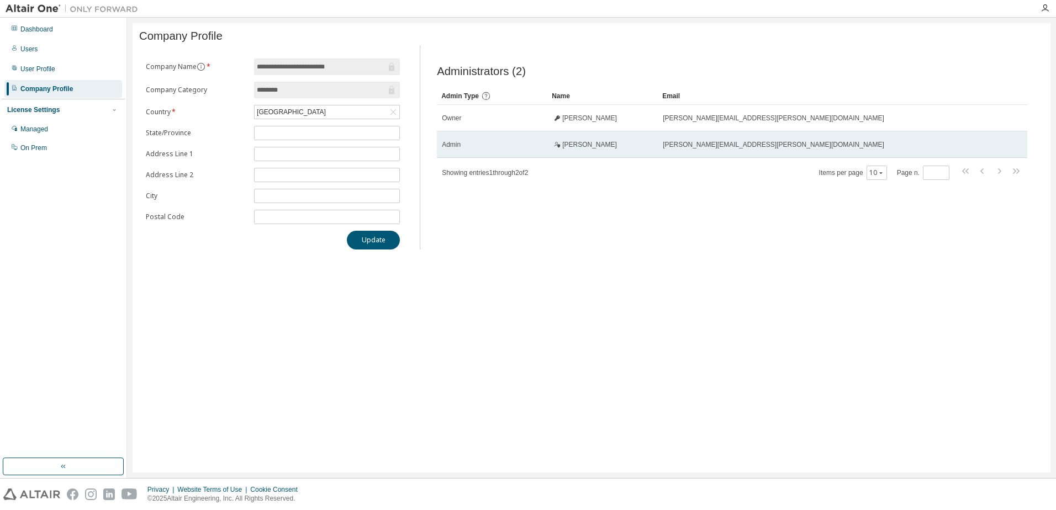
click at [583, 147] on span "Michal Janusz" at bounding box center [589, 144] width 55 height 9
click at [557, 148] on icon at bounding box center [557, 144] width 7 height 7
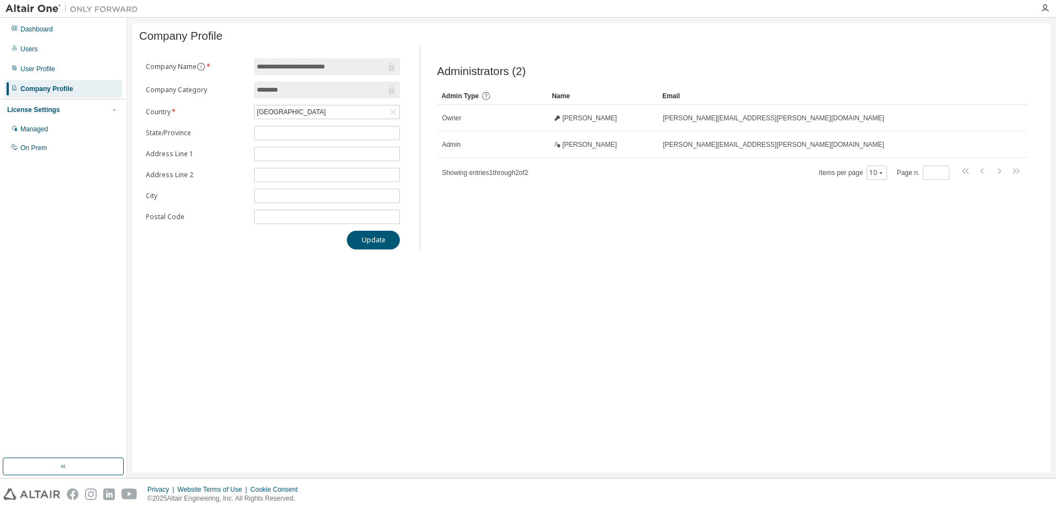
drag, startPoint x: 557, startPoint y: 150, endPoint x: 573, endPoint y: 239, distance: 89.8
click at [573, 239] on div "Administrators (2) Clear Load Save Save As Field Operator Value Select filter S…" at bounding box center [732, 151] width 617 height 198
click at [37, 73] on div "User Profile" at bounding box center [37, 69] width 35 height 9
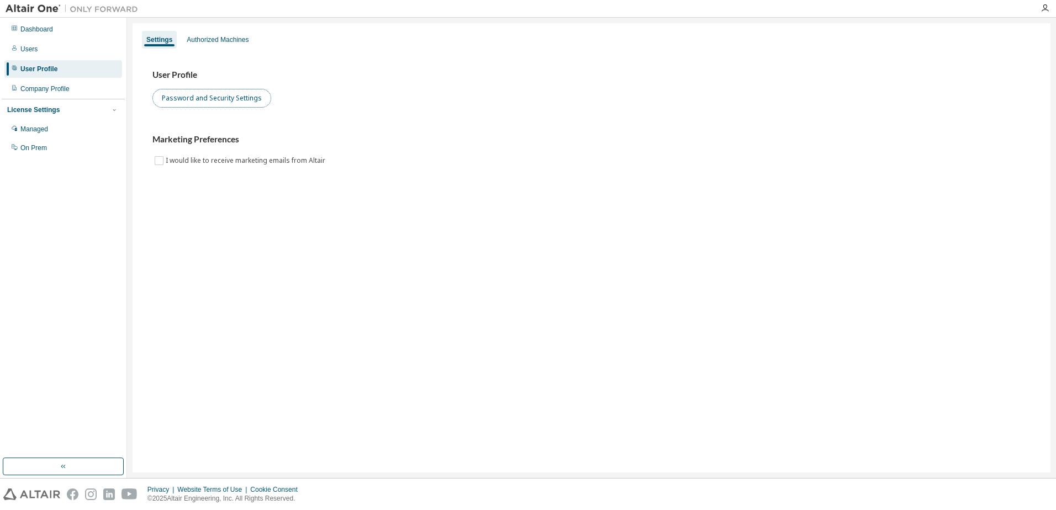
click at [213, 98] on button "Password and Security Settings" at bounding box center [211, 98] width 119 height 19
click at [36, 132] on div "Managed" at bounding box center [34, 129] width 28 height 9
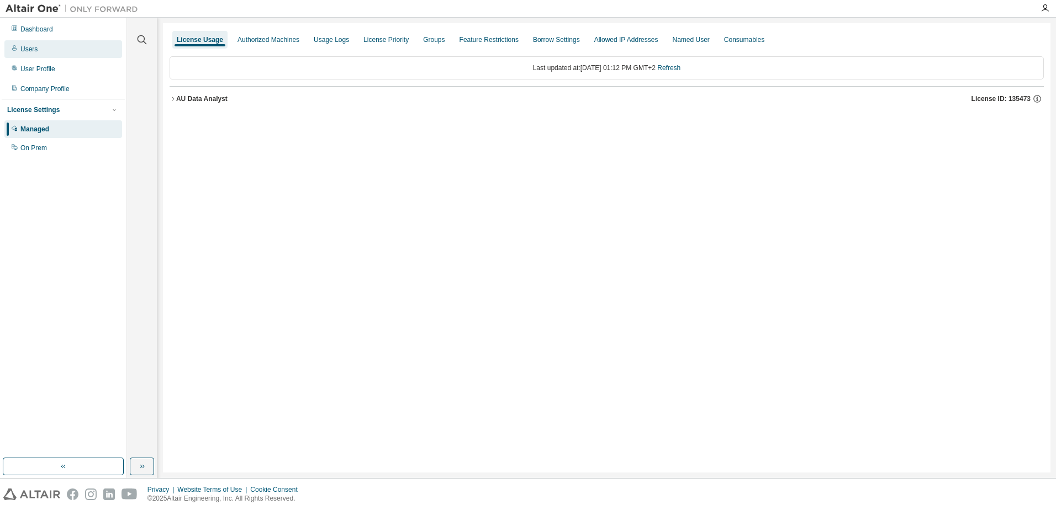
click at [31, 51] on div "Users" at bounding box center [28, 49] width 17 height 9
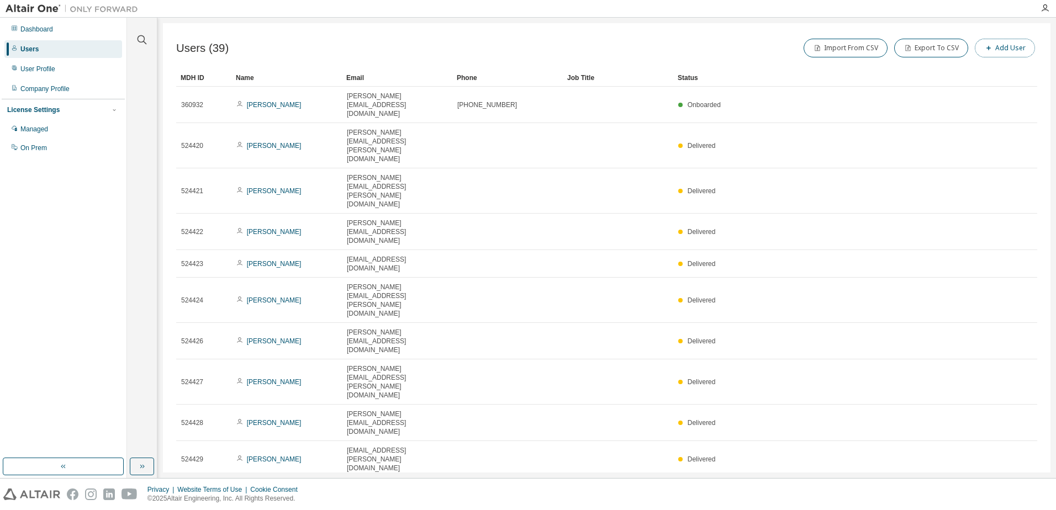
click at [1003, 49] on button "Add User" at bounding box center [1005, 48] width 60 height 19
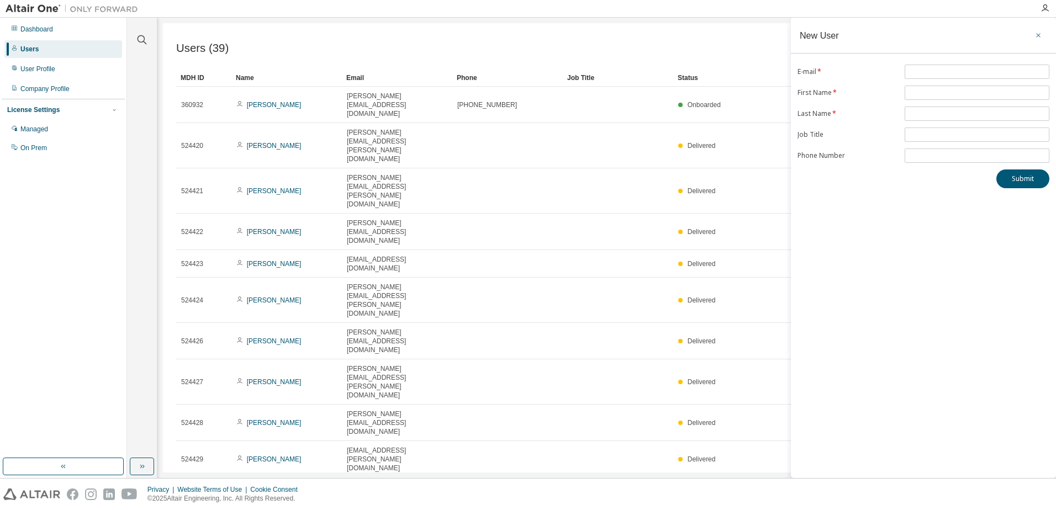
click at [1037, 33] on icon "button" at bounding box center [1039, 35] width 8 height 9
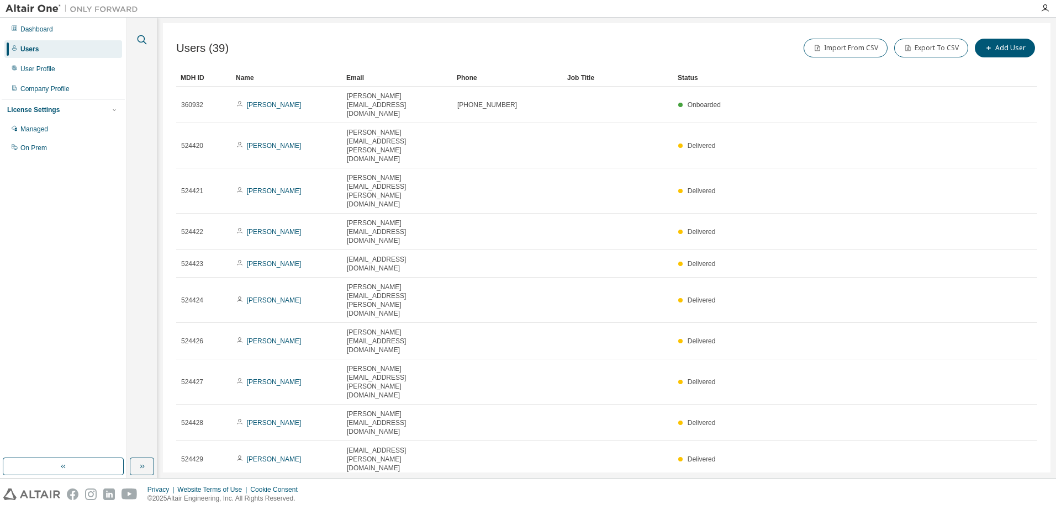
click at [143, 36] on icon "button" at bounding box center [141, 39] width 13 height 13
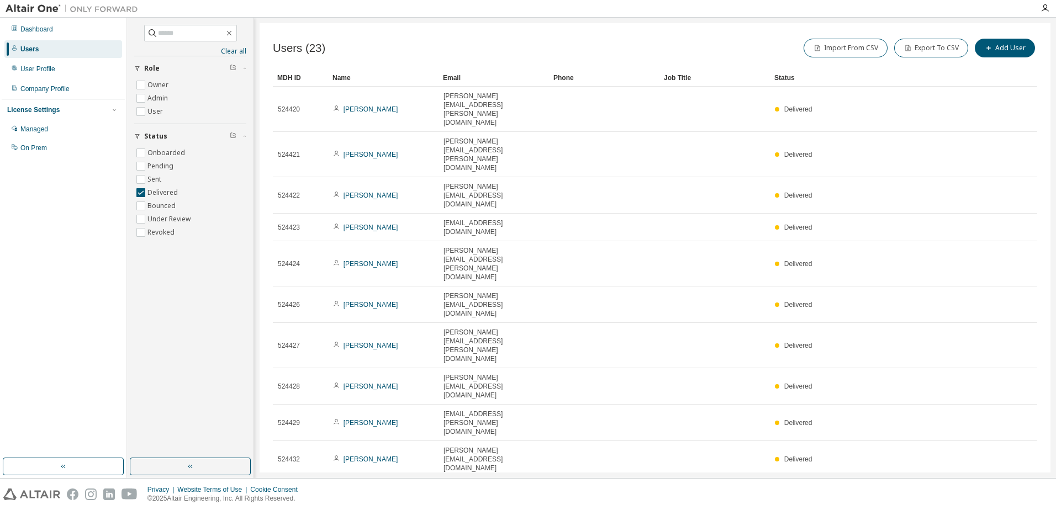
click at [1010, 488] on icon "button" at bounding box center [1009, 491] width 3 height 6
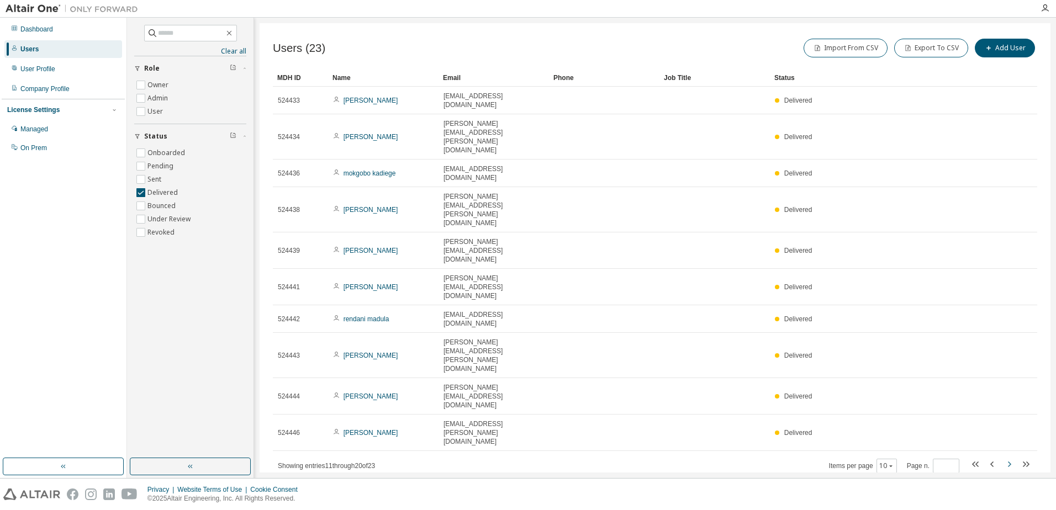
click at [1010, 462] on icon "button" at bounding box center [1009, 465] width 3 height 6
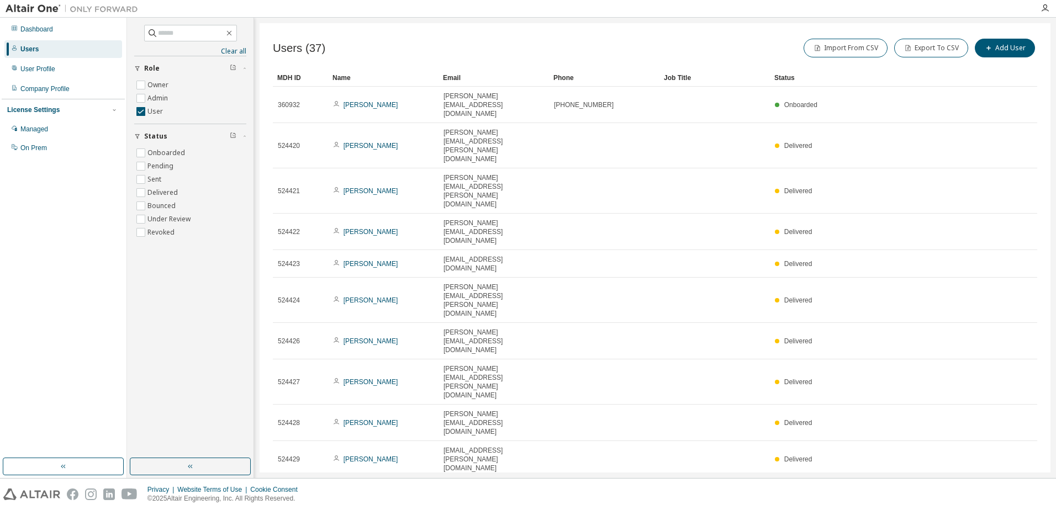
click at [451, 78] on div "Email" at bounding box center [494, 78] width 102 height 18
click at [1010, 488] on icon "button" at bounding box center [1009, 491] width 3 height 6
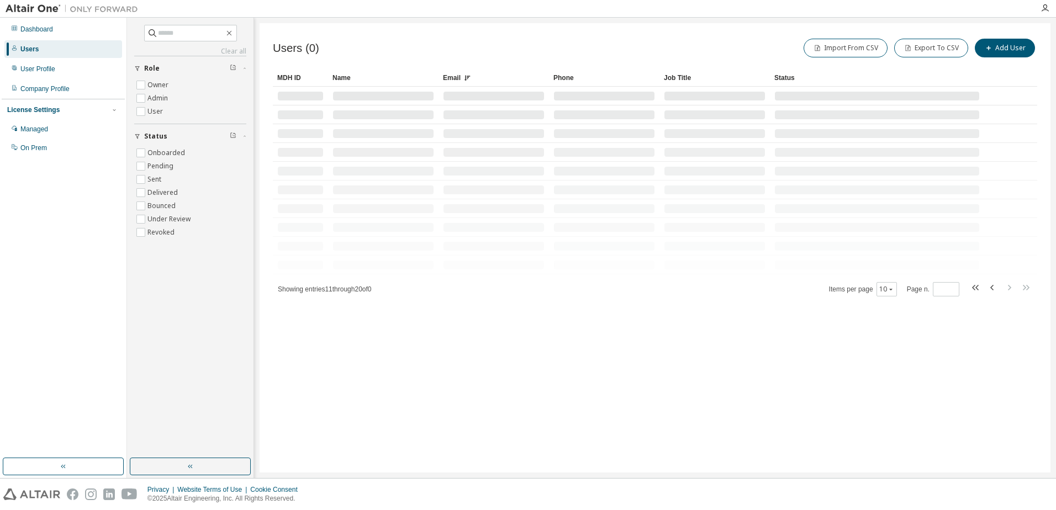
type input "*"
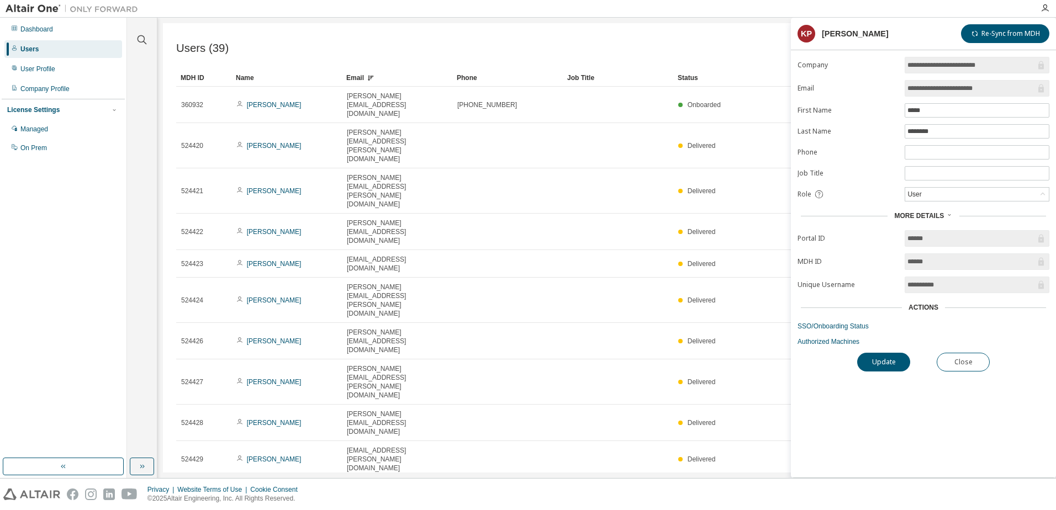
click at [610, 387] on div "Users (39) Import From CSV Export To CSV Add User Clear Load Save Save As Field…" at bounding box center [607, 248] width 888 height 450
click at [31, 51] on div "Users" at bounding box center [29, 49] width 18 height 9
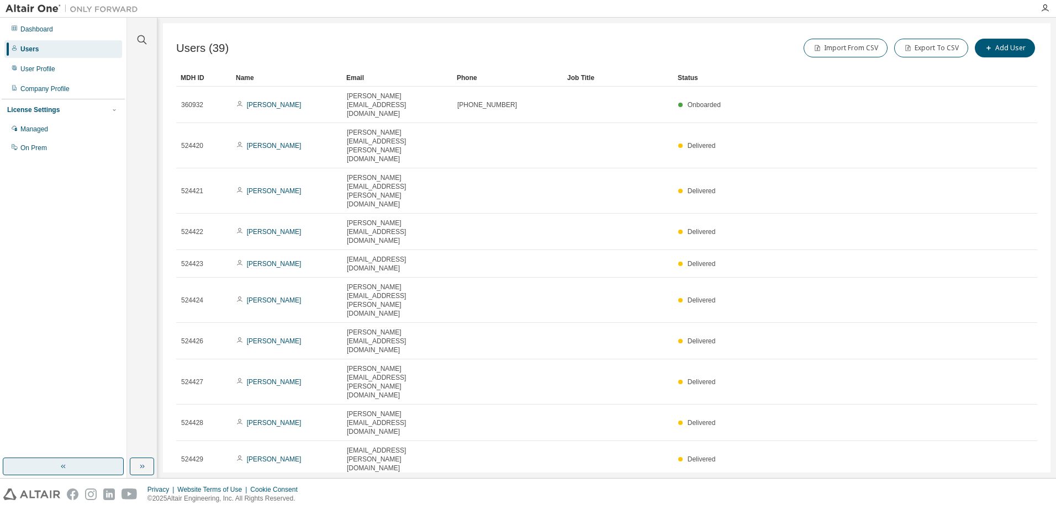
click at [58, 468] on button "button" at bounding box center [63, 467] width 121 height 18
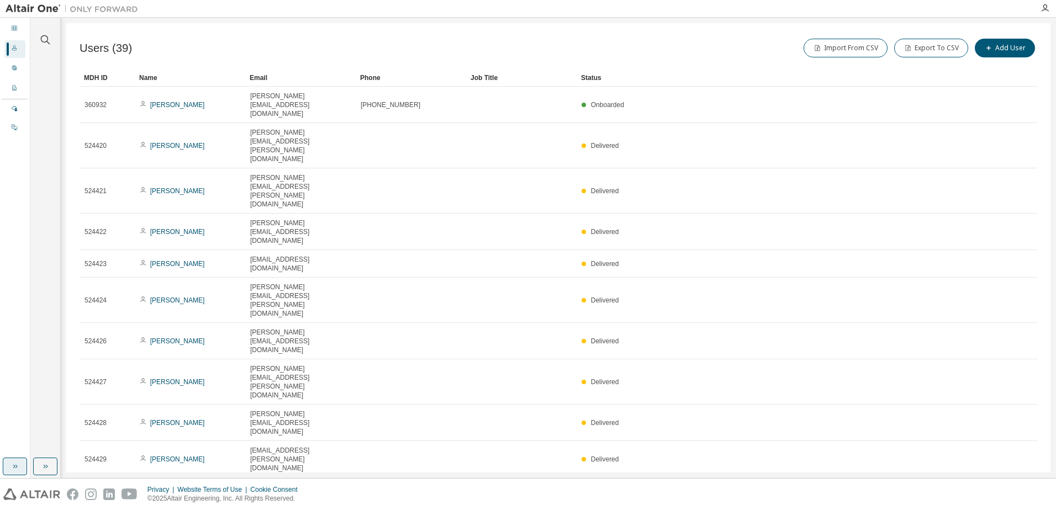
click at [58, 468] on div "Clear all Status Onboarded Pending Sent Delivered Bounced Under Review Revoked …" at bounding box center [45, 248] width 30 height 461
click at [53, 463] on button "button" at bounding box center [45, 467] width 24 height 18
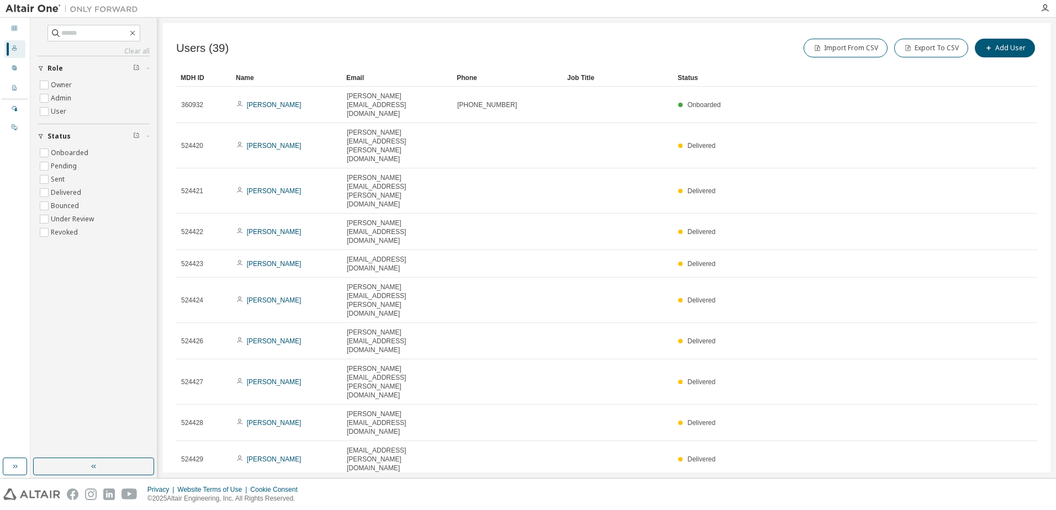
click at [196, 80] on div "MDH ID" at bounding box center [204, 78] width 46 height 18
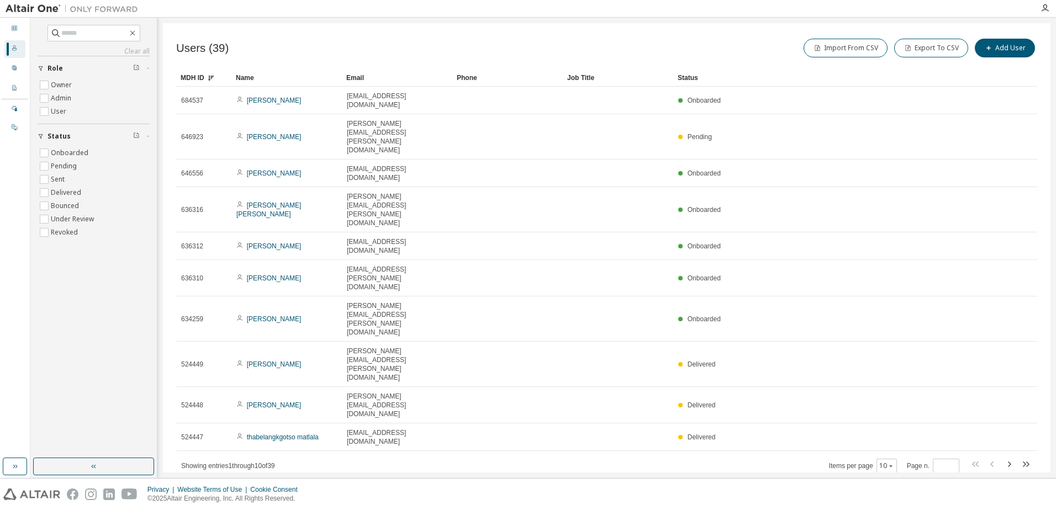
click at [687, 78] on div "Status" at bounding box center [829, 78] width 302 height 18
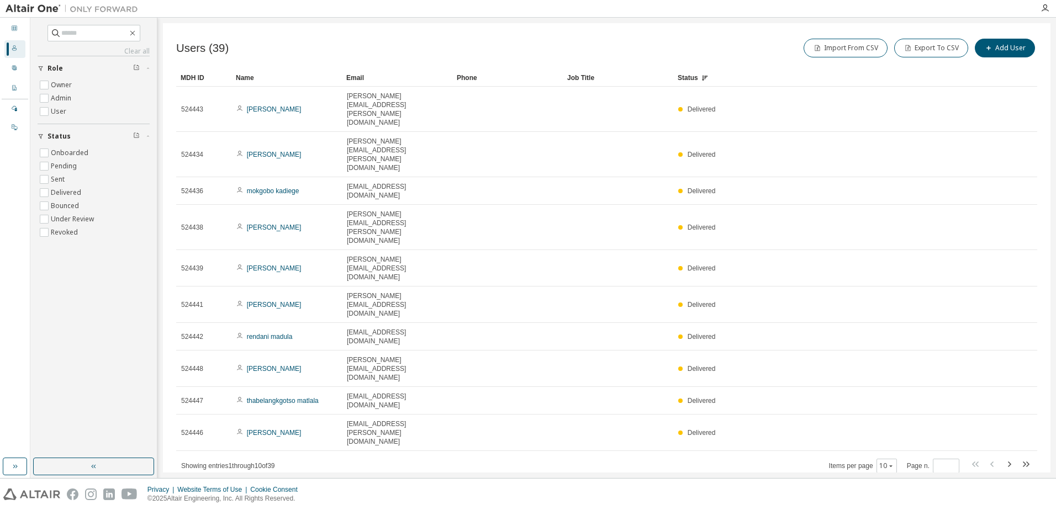
click at [687, 81] on div "Status" at bounding box center [829, 78] width 302 height 18
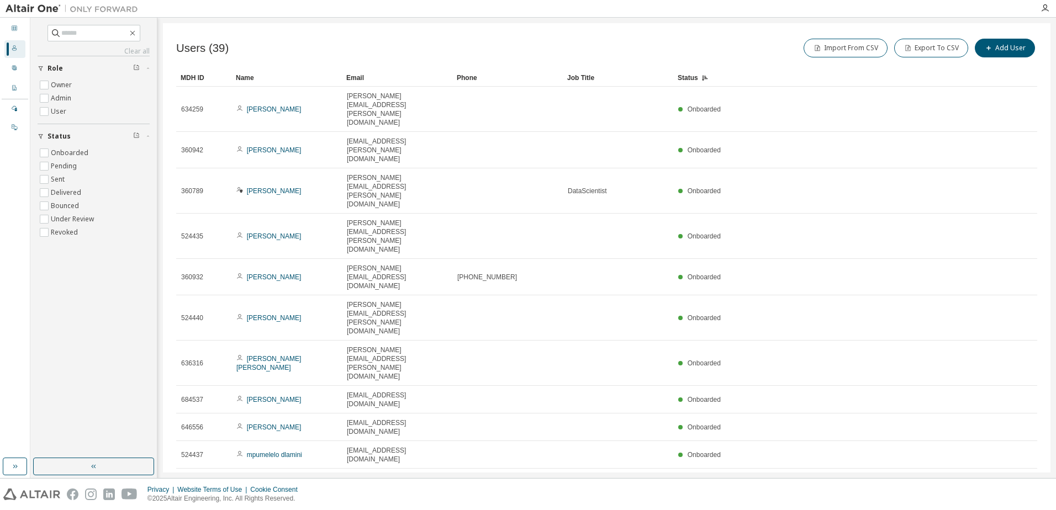
click at [1009, 479] on icon "button" at bounding box center [1009, 482] width 3 height 6
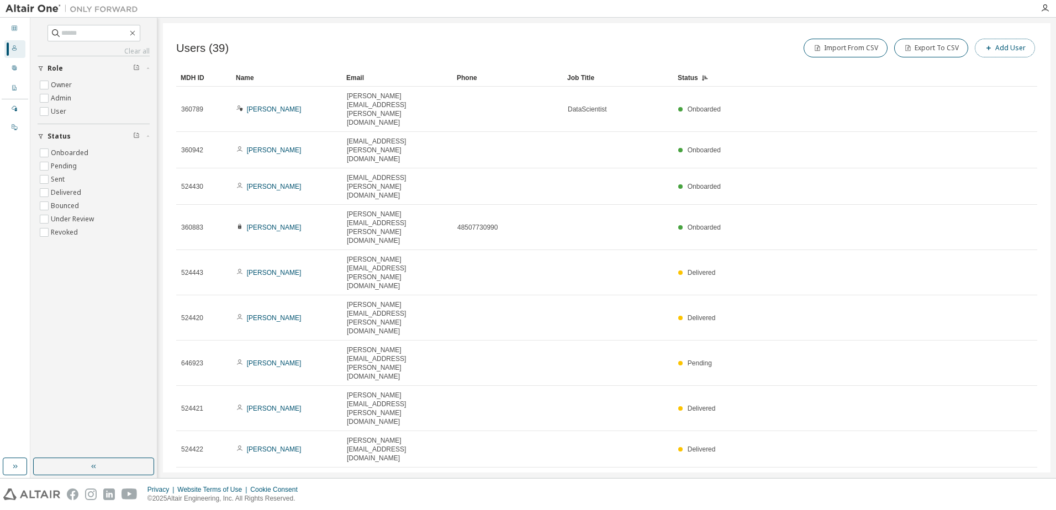
click at [1015, 44] on button "Add User" at bounding box center [1005, 48] width 60 height 19
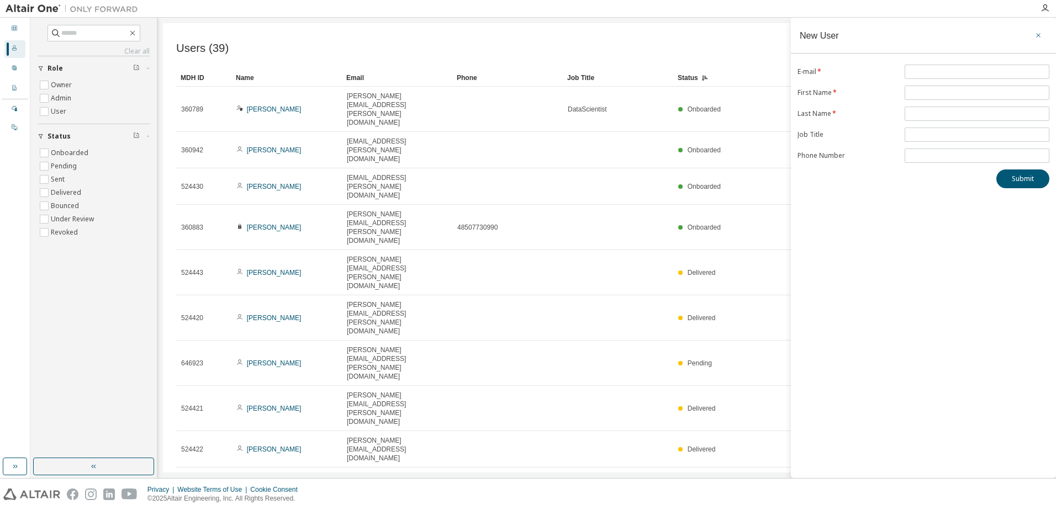
click at [1038, 34] on icon "button" at bounding box center [1039, 35] width 8 height 9
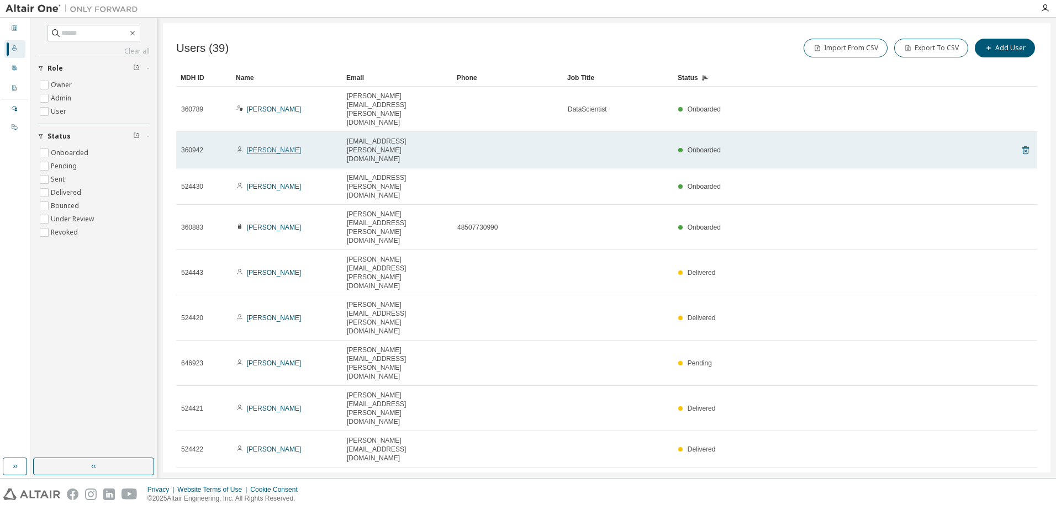
click at [268, 146] on link "[PERSON_NAME]" at bounding box center [274, 150] width 55 height 8
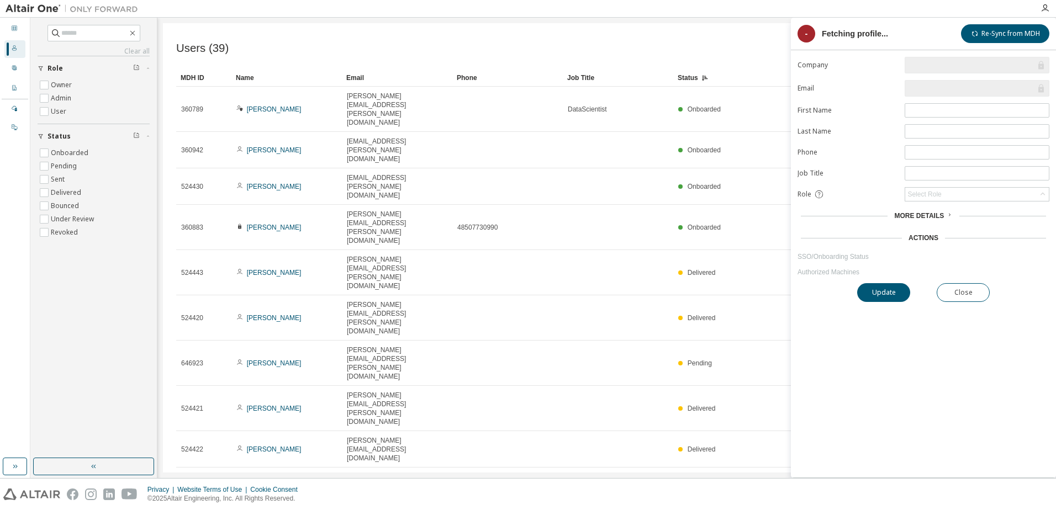
type input "*"
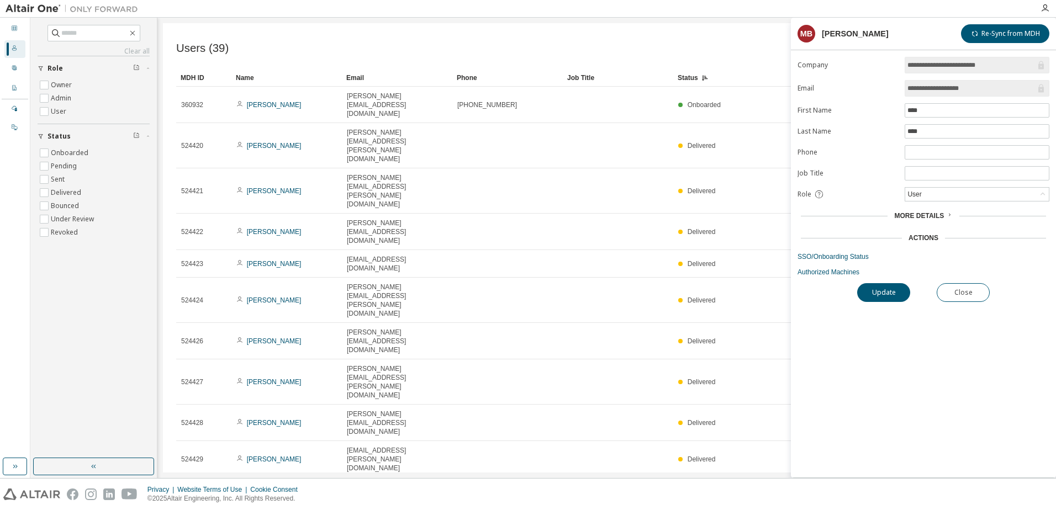
click at [940, 216] on span "More Details" at bounding box center [919, 216] width 50 height 8
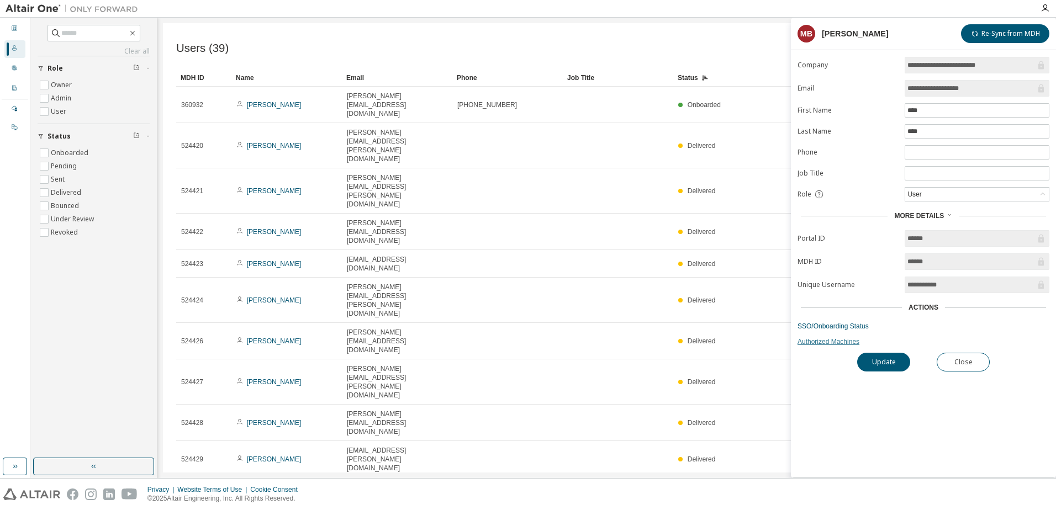
click at [821, 341] on link "Authorized Machines" at bounding box center [924, 341] width 252 height 9
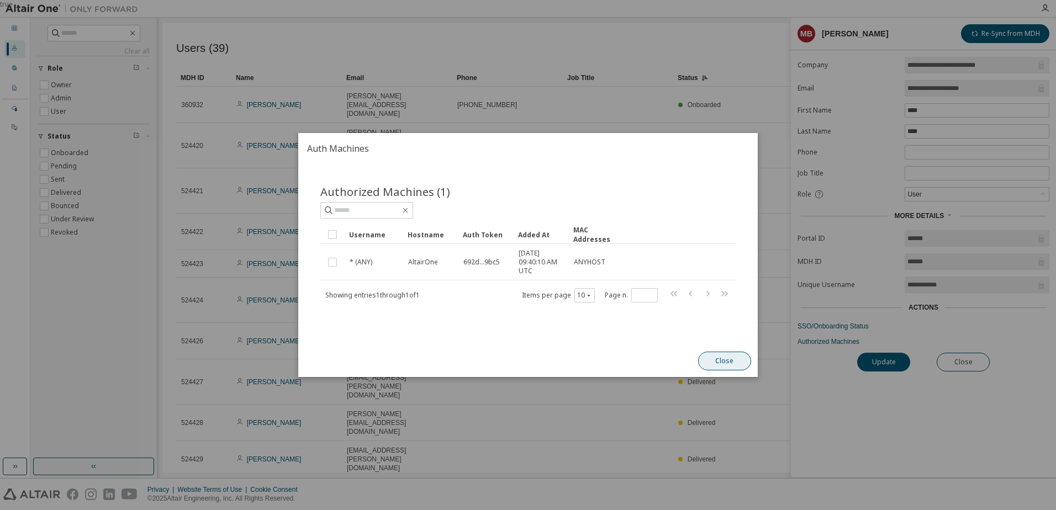
click at [731, 358] on button "Close" at bounding box center [724, 361] width 53 height 19
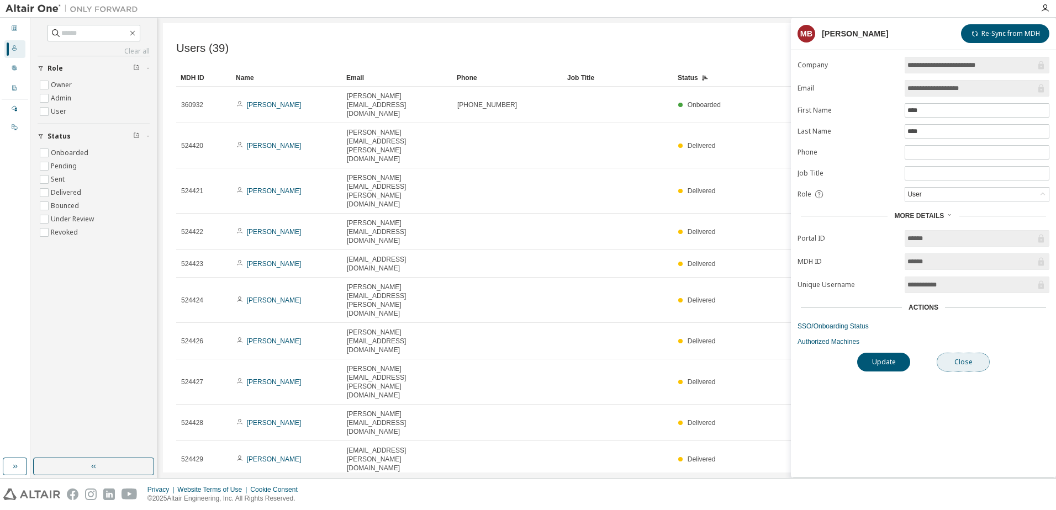
click at [968, 362] on button "Close" at bounding box center [963, 362] width 53 height 19
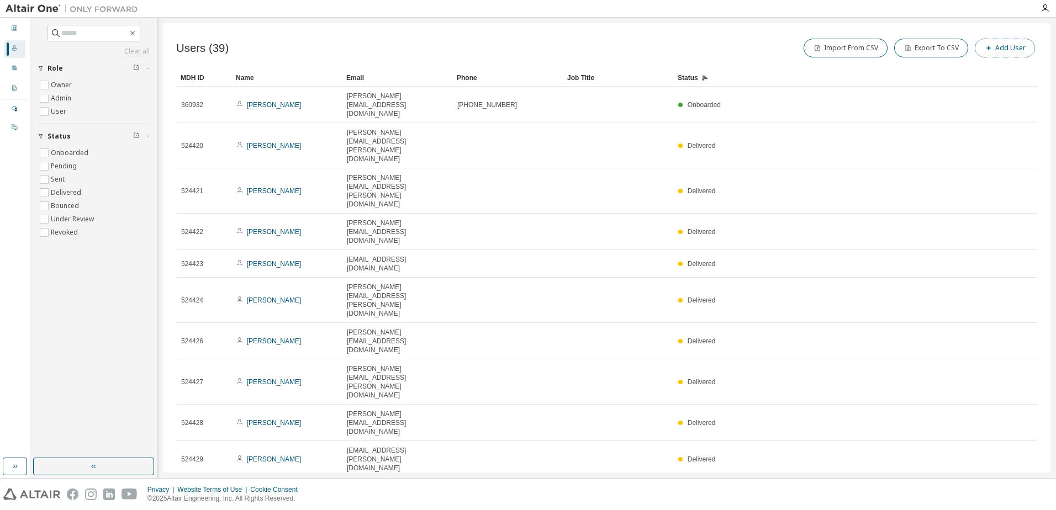
click at [1010, 48] on button "Add User" at bounding box center [1005, 48] width 60 height 19
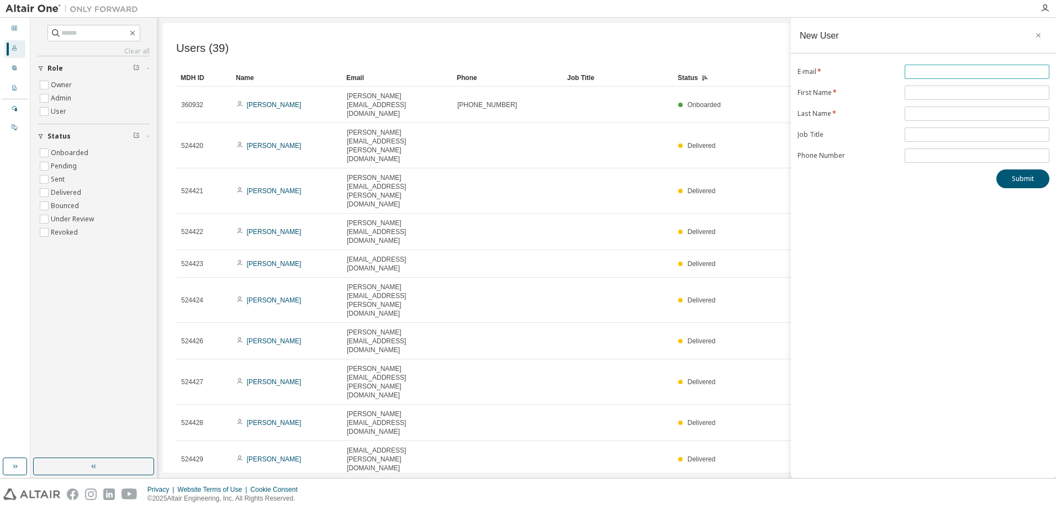
click at [922, 66] on span at bounding box center [977, 72] width 145 height 14
click at [920, 73] on input "text" at bounding box center [977, 71] width 139 height 9
type input "**********"
type input "*********"
type input "******"
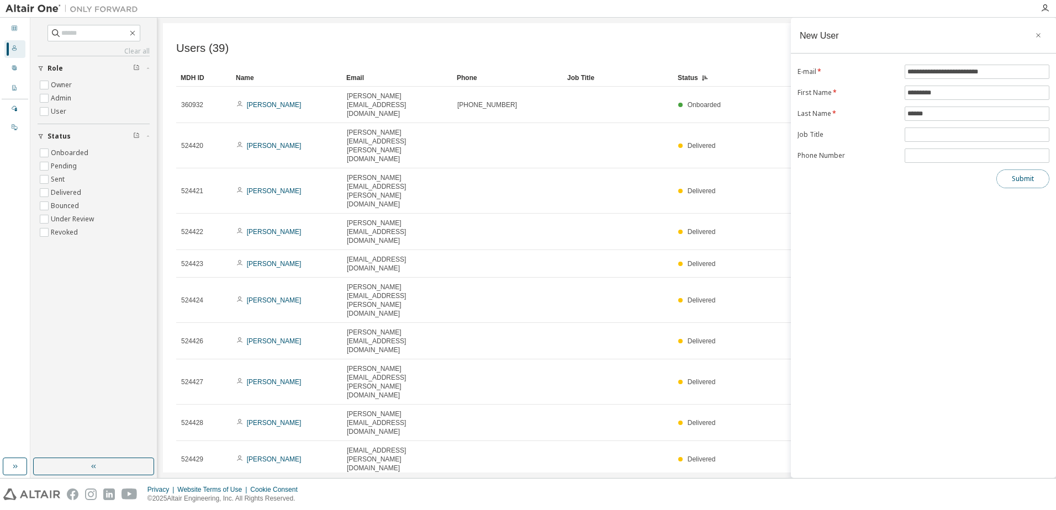
click at [1014, 178] on button "Submit" at bounding box center [1022, 179] width 53 height 19
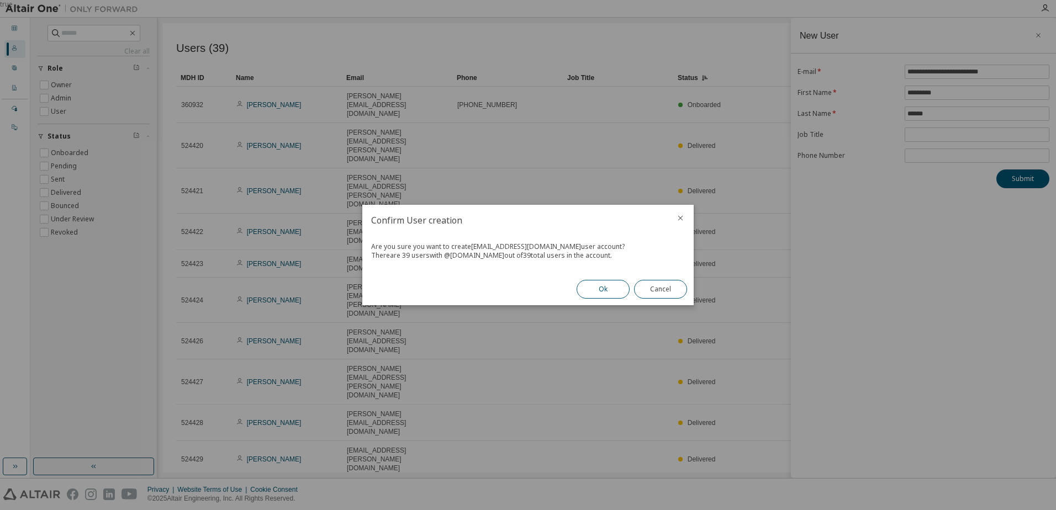
click at [603, 288] on button "Ok" at bounding box center [603, 289] width 53 height 19
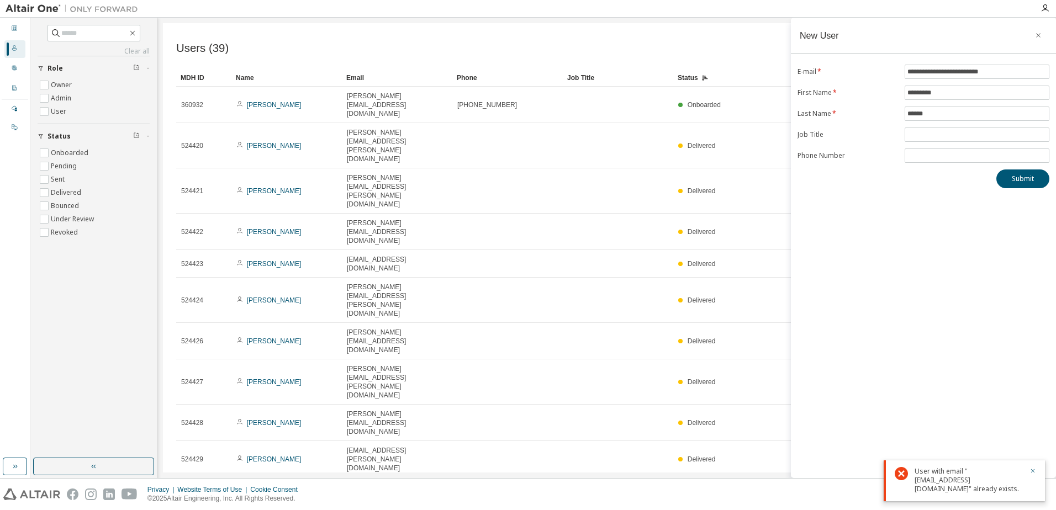
click at [956, 483] on div "User with email "[EMAIL_ADDRESS][DOMAIN_NAME]" already exists." at bounding box center [969, 480] width 108 height 27
click at [957, 483] on div "User with email "[EMAIL_ADDRESS][DOMAIN_NAME]" already exists." at bounding box center [969, 480] width 108 height 27
drag, startPoint x: 957, startPoint y: 483, endPoint x: 903, endPoint y: 473, distance: 54.5
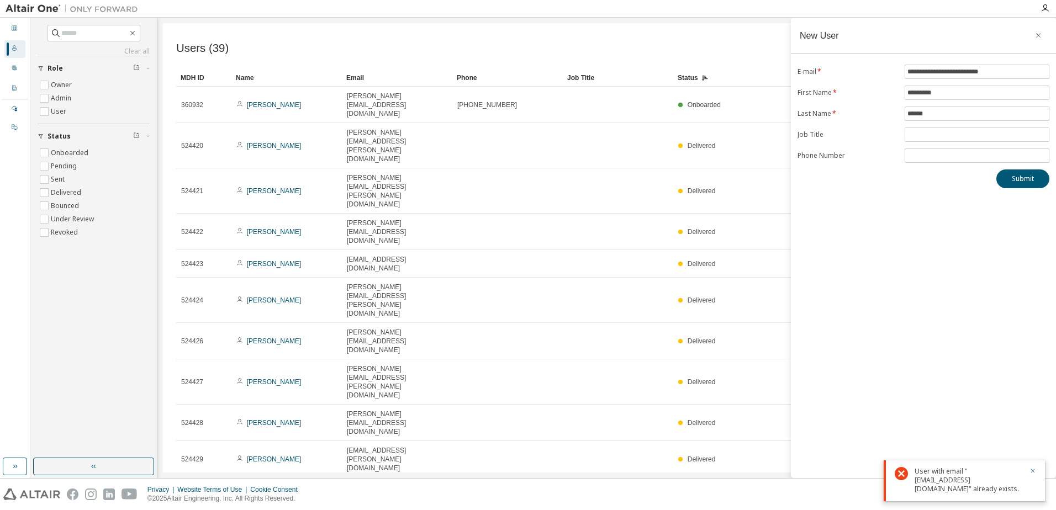
click at [903, 473] on icon at bounding box center [901, 473] width 13 height 13
click at [902, 476] on icon at bounding box center [901, 473] width 13 height 13
click at [1033, 469] on icon "button" at bounding box center [1033, 471] width 7 height 7
click at [18, 69] on div "User Profile" at bounding box center [14, 69] width 21 height 18
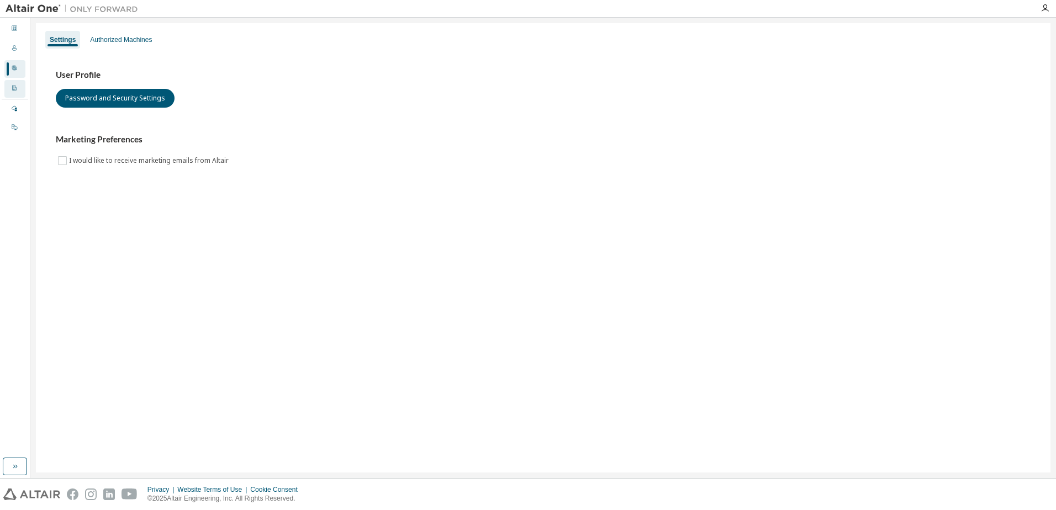
click at [14, 90] on icon at bounding box center [14, 88] width 4 height 6
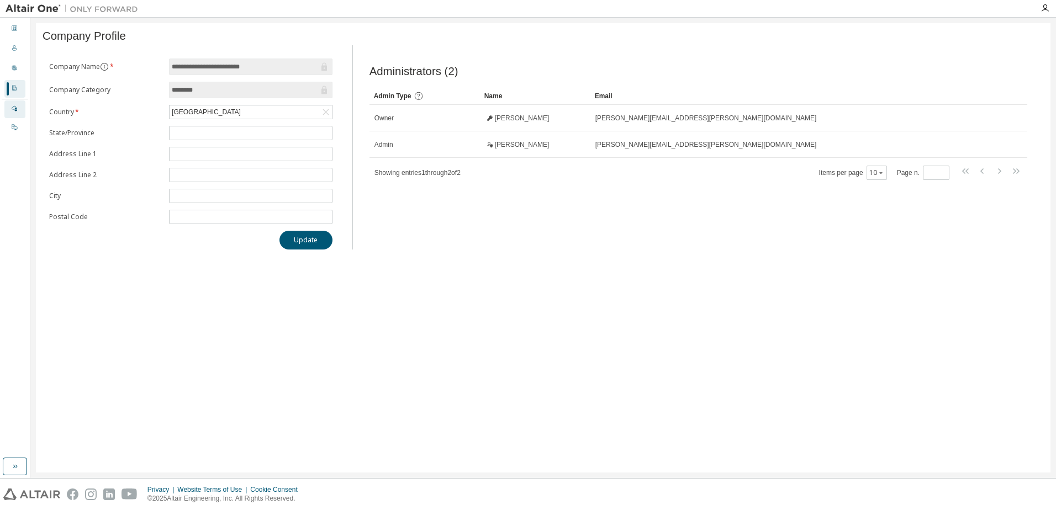
click at [12, 107] on icon at bounding box center [14, 108] width 7 height 7
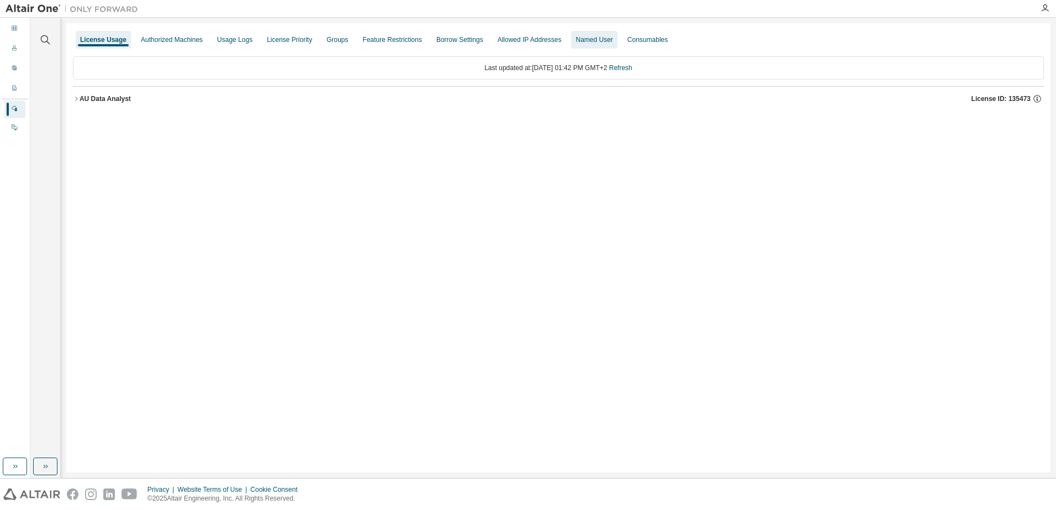
click at [588, 40] on div "Named User" at bounding box center [594, 39] width 37 height 9
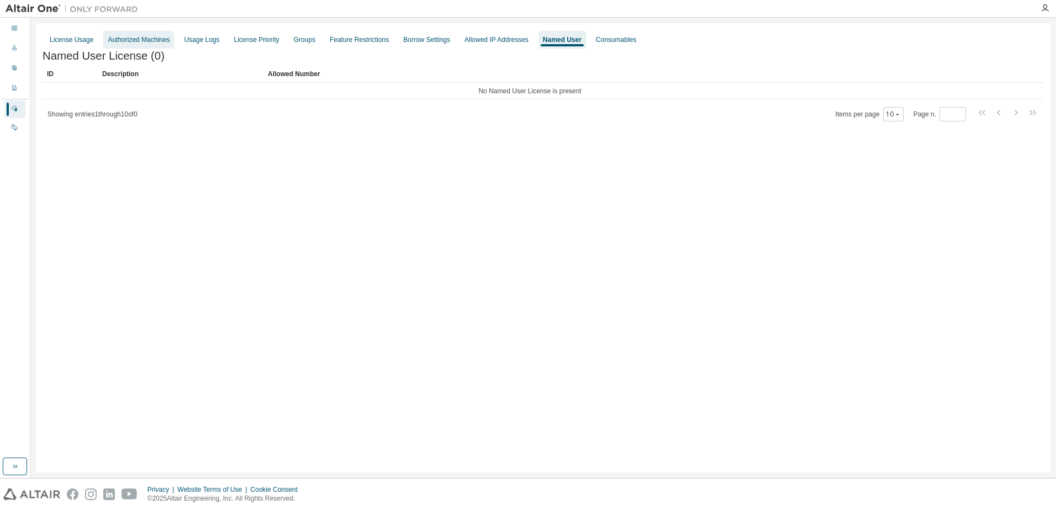
click at [115, 35] on div "Authorized Machines" at bounding box center [139, 39] width 62 height 9
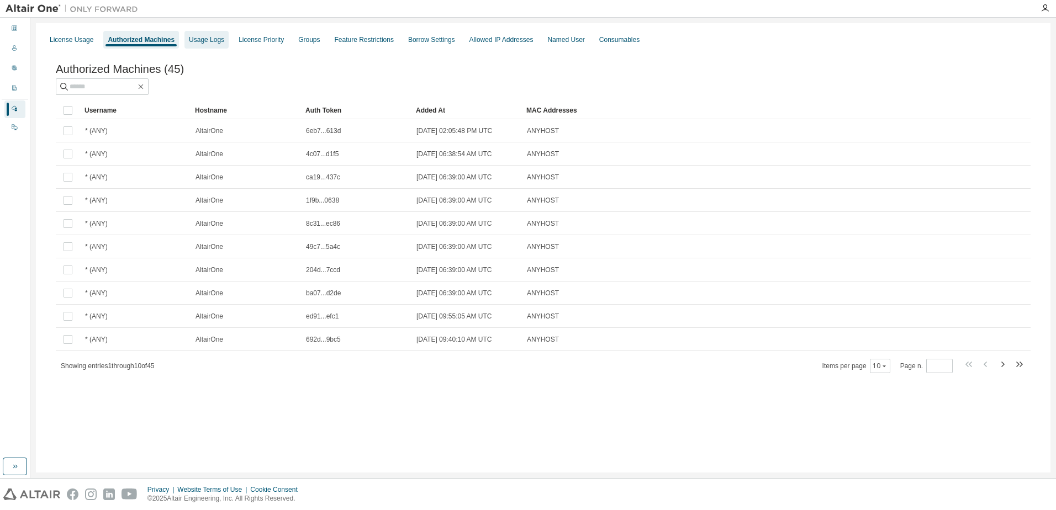
click at [210, 40] on div "Usage Logs" at bounding box center [206, 39] width 35 height 9
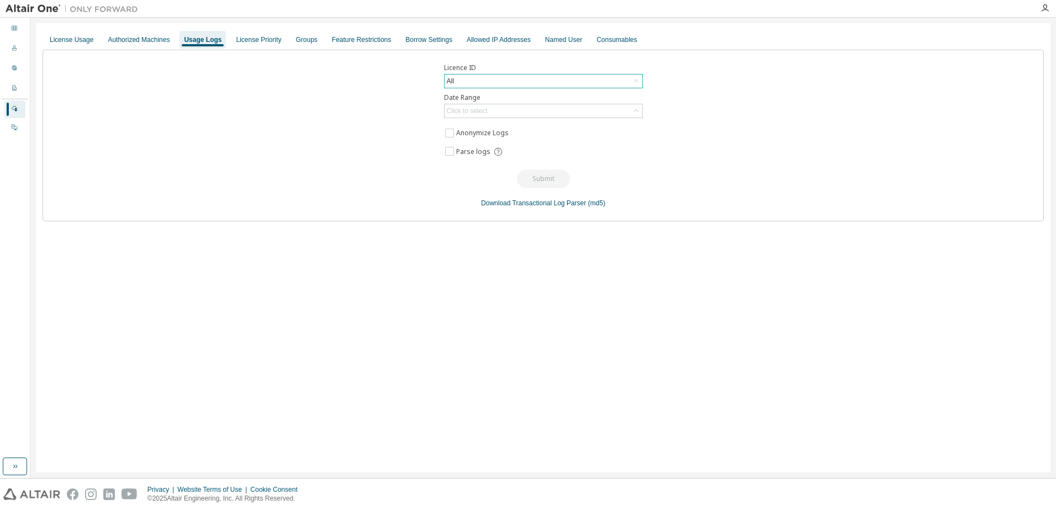
click at [466, 81] on div "All" at bounding box center [544, 81] width 198 height 13
click at [182, 110] on div "Licence ID All All 135473 - AU Data Analyst 119931 - AU Data Analyst (Voided: […" at bounding box center [543, 136] width 1001 height 172
click at [299, 38] on div "Groups" at bounding box center [307, 39] width 22 height 9
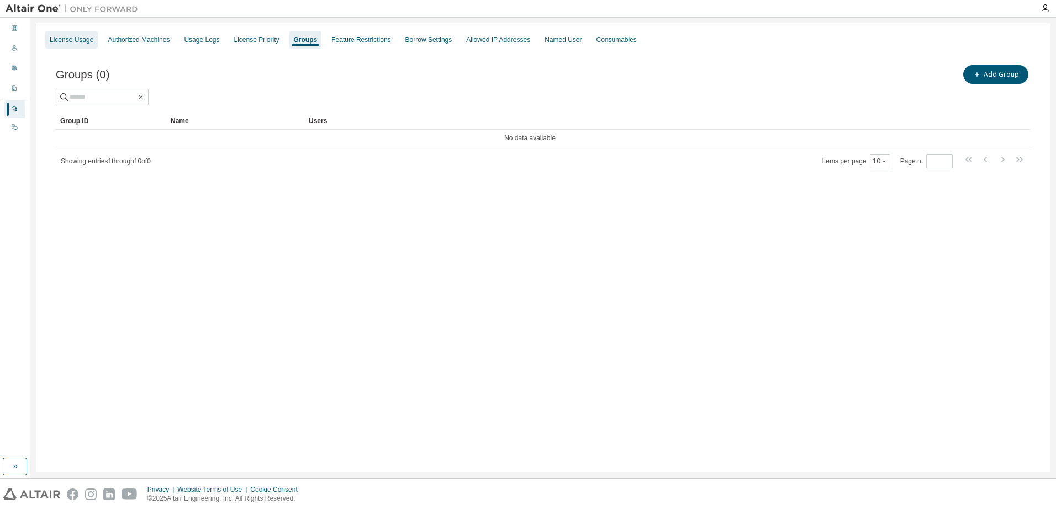
click at [70, 42] on div "License Usage" at bounding box center [72, 39] width 44 height 9
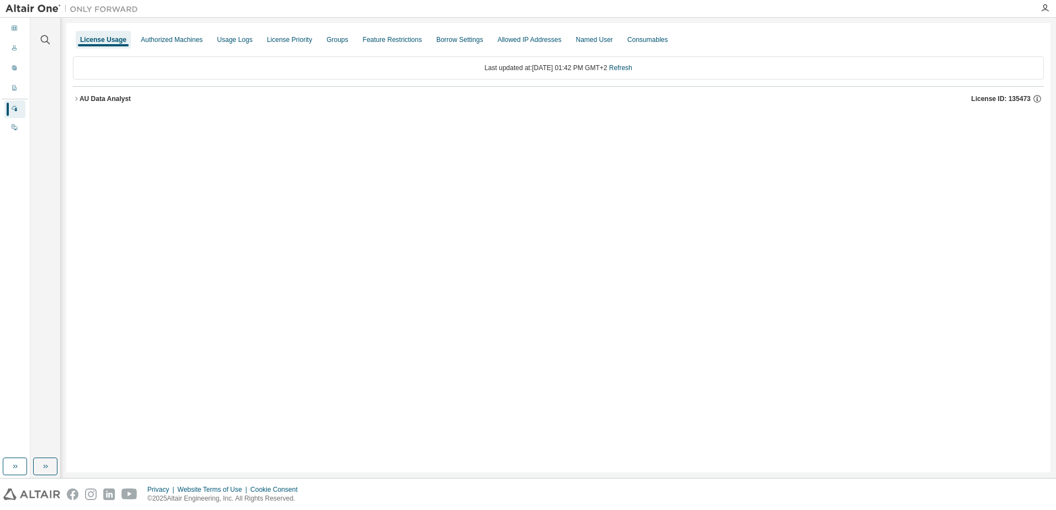
click at [76, 96] on icon "button" at bounding box center [76, 99] width 7 height 7
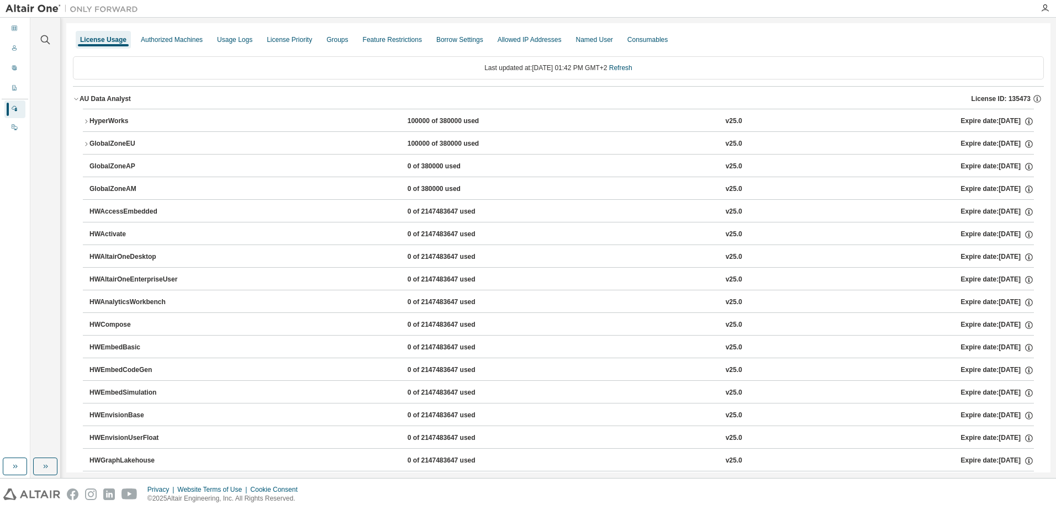
click at [85, 122] on icon "button" at bounding box center [86, 121] width 7 height 7
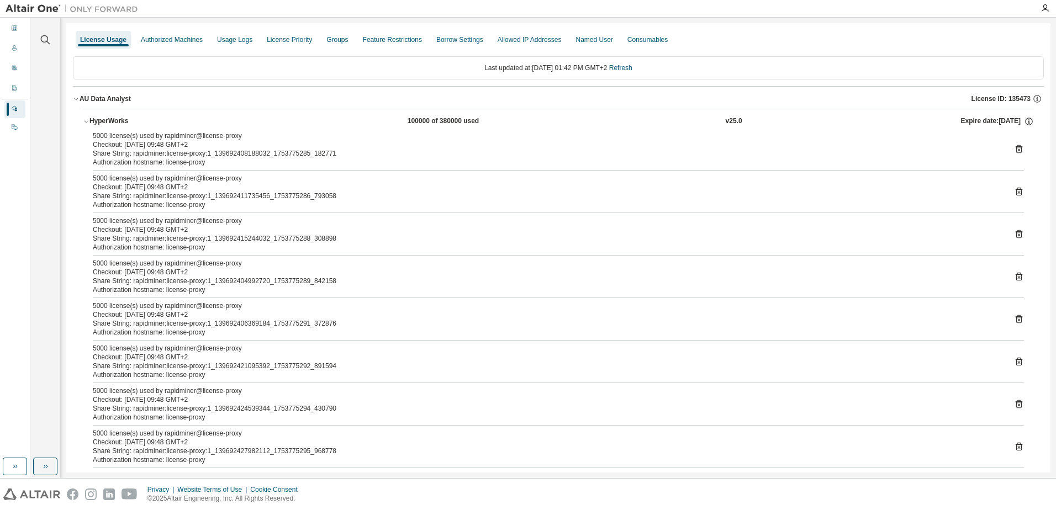
click at [86, 123] on icon "button" at bounding box center [86, 121] width 7 height 7
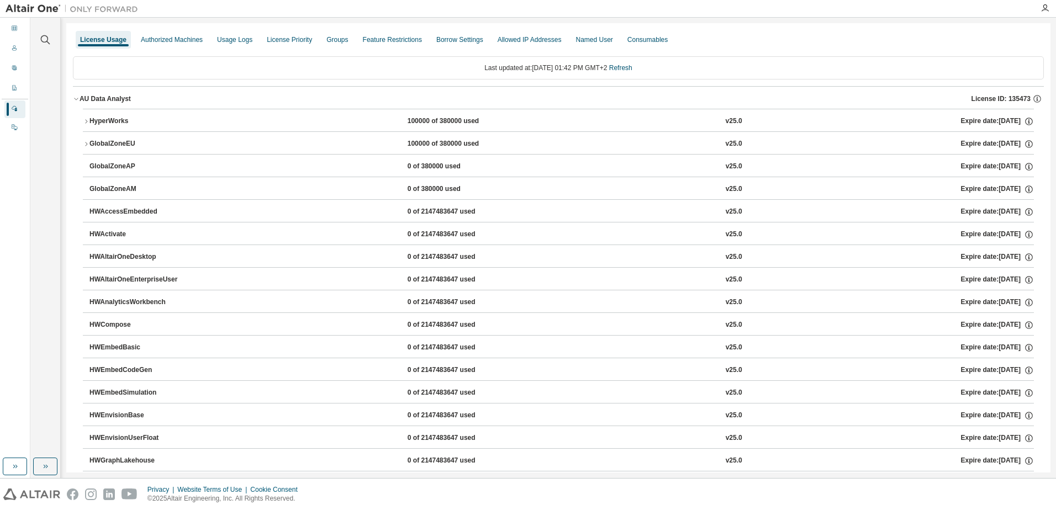
click at [86, 144] on icon "button" at bounding box center [86, 144] width 7 height 7
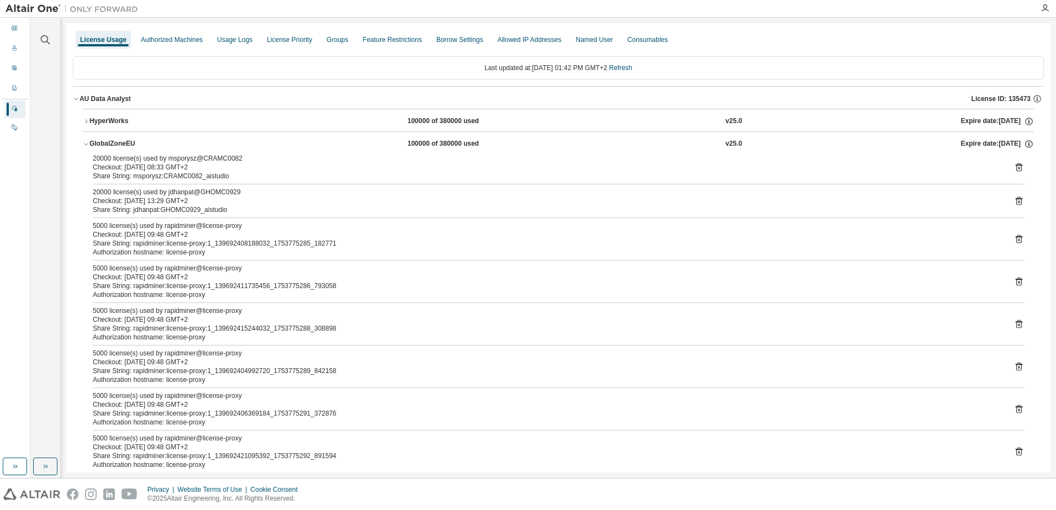
click at [86, 144] on icon "button" at bounding box center [86, 144] width 7 height 7
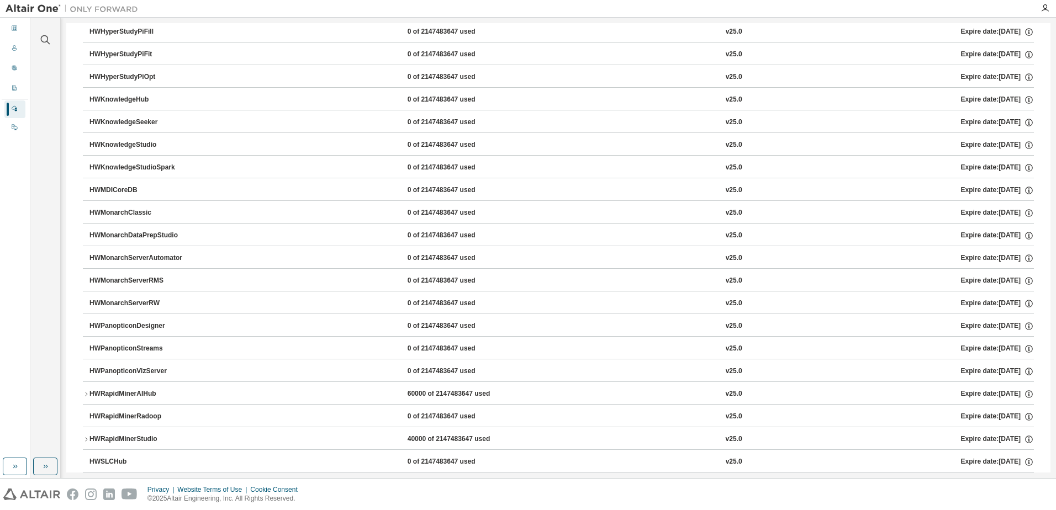
scroll to position [698, 0]
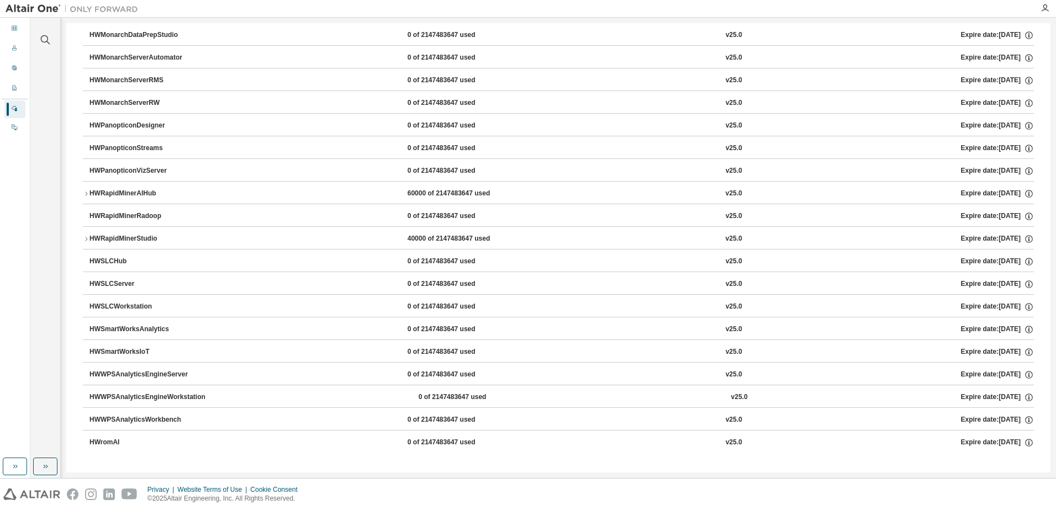
click at [88, 241] on icon "button" at bounding box center [86, 239] width 7 height 7
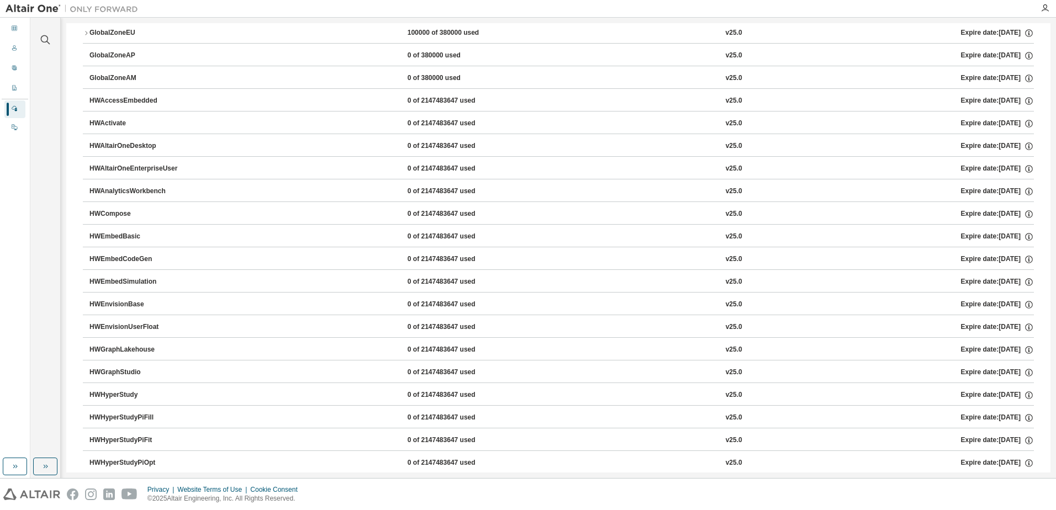
scroll to position [0, 0]
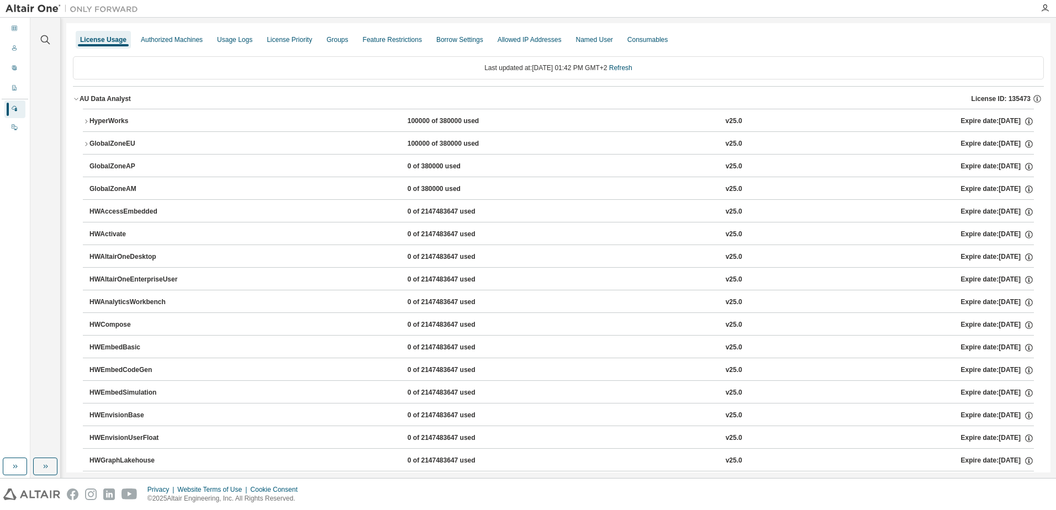
click at [643, 40] on div "Consumables" at bounding box center [647, 39] width 40 height 9
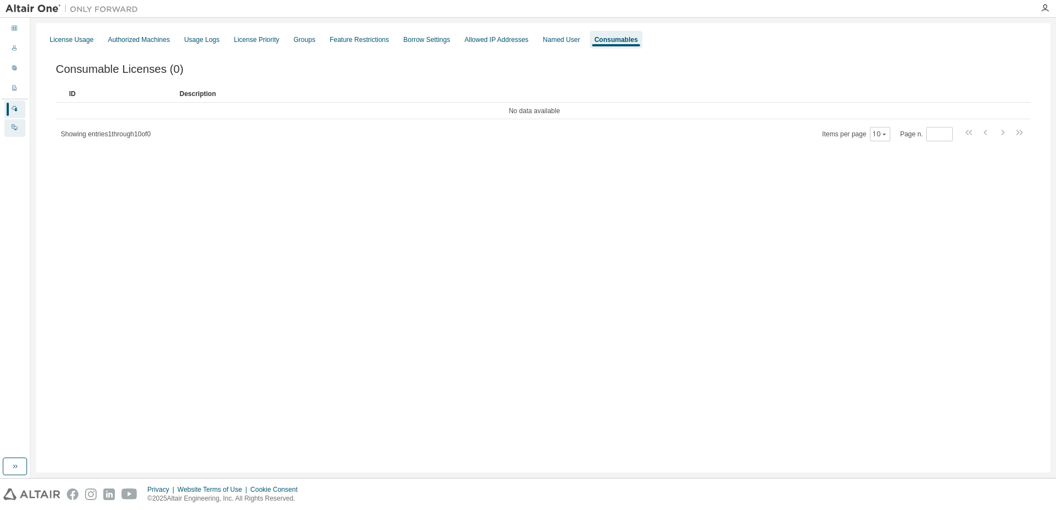
click at [11, 130] on icon at bounding box center [14, 127] width 7 height 7
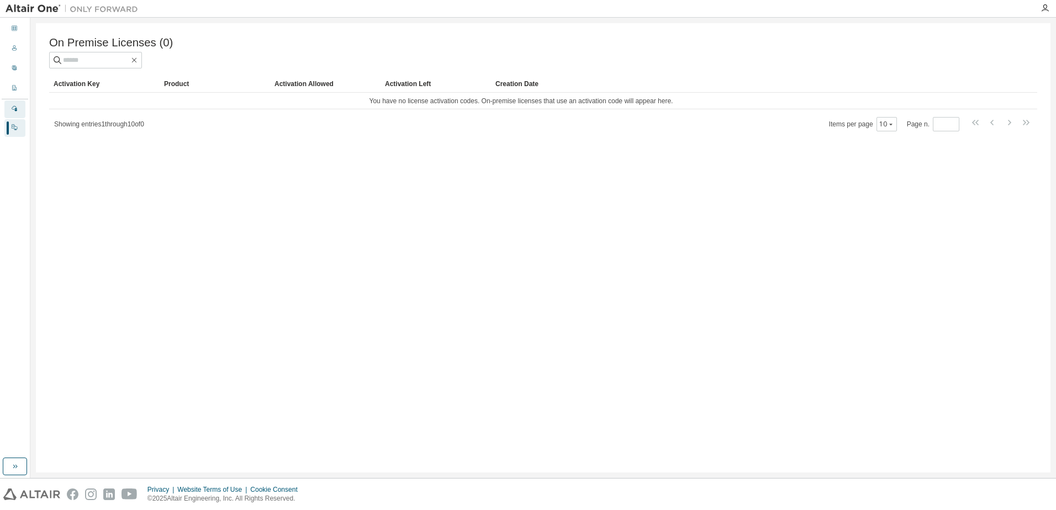
click at [15, 108] on icon at bounding box center [14, 108] width 7 height 7
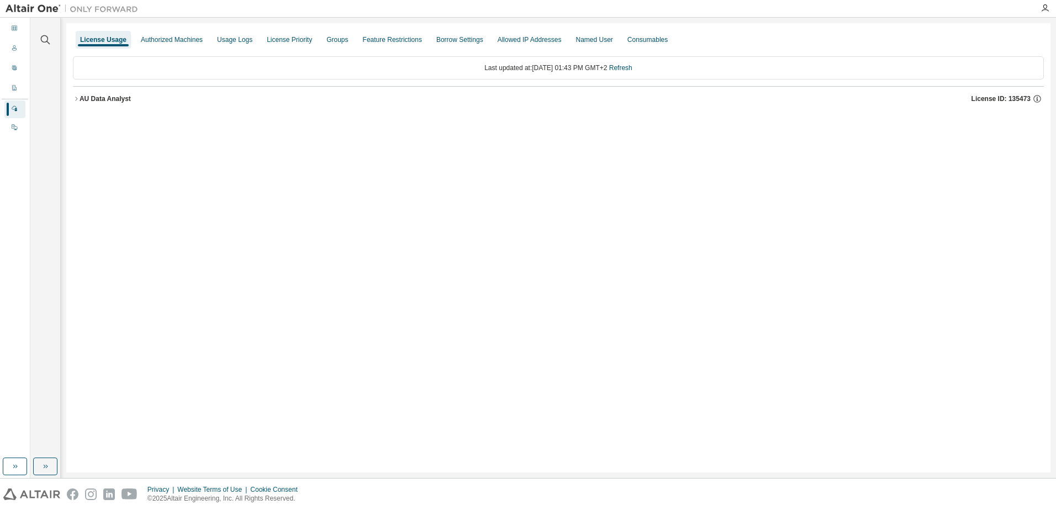
click at [75, 99] on icon "button" at bounding box center [76, 99] width 7 height 7
